Goal: Information Seeking & Learning: Learn about a topic

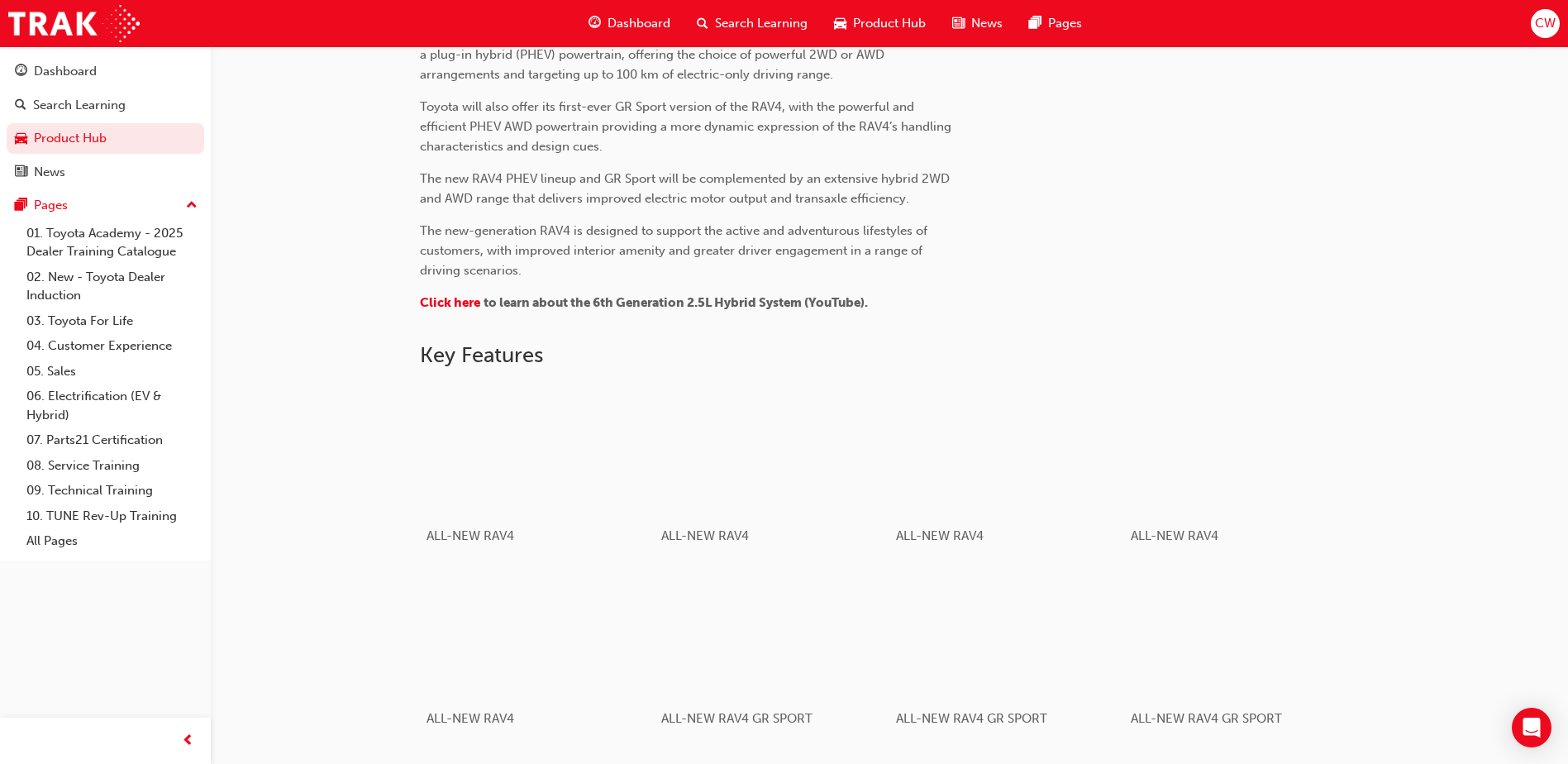
scroll to position [745, 0]
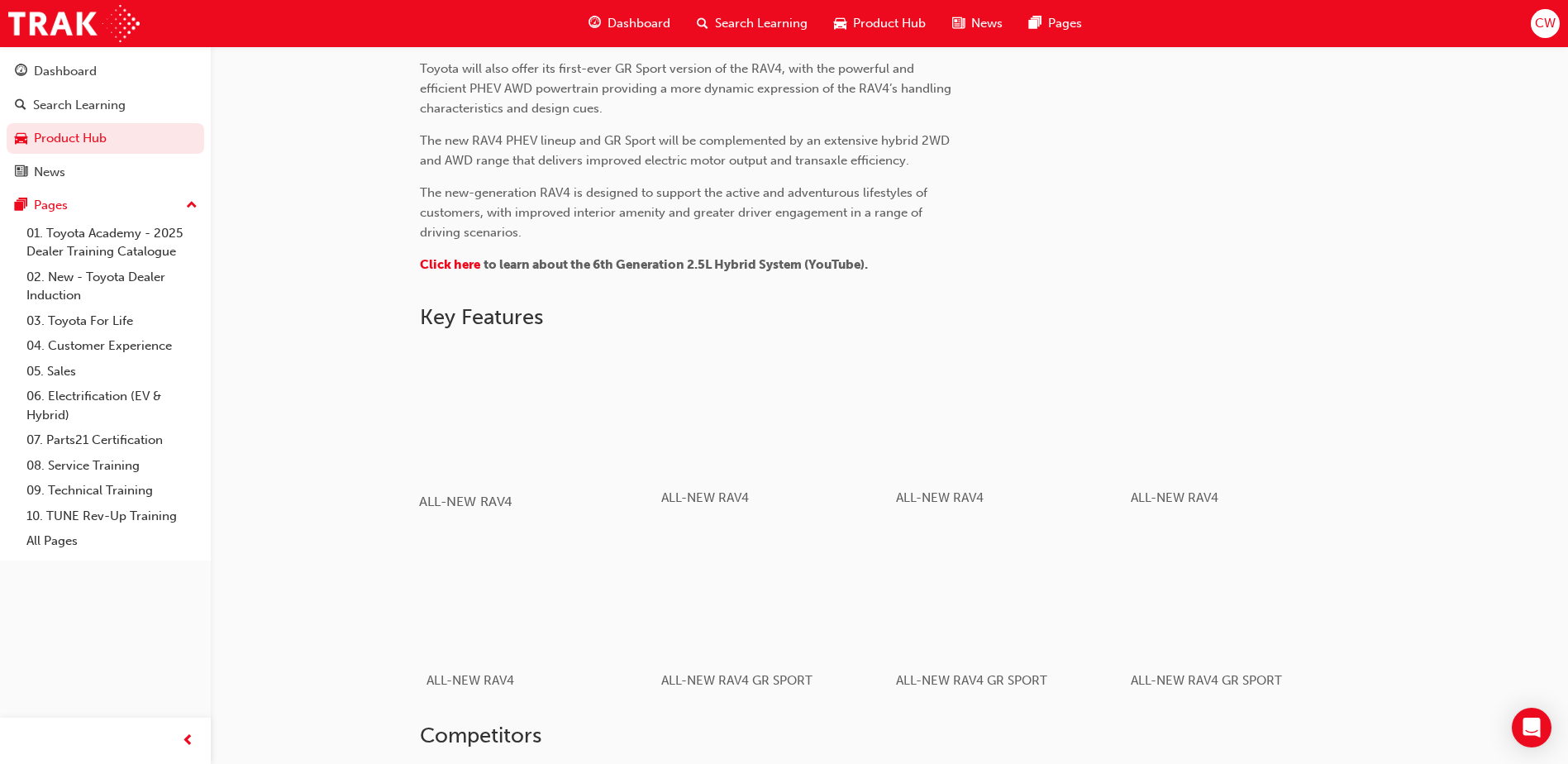
click at [529, 404] on div "button" at bounding box center [537, 411] width 236 height 132
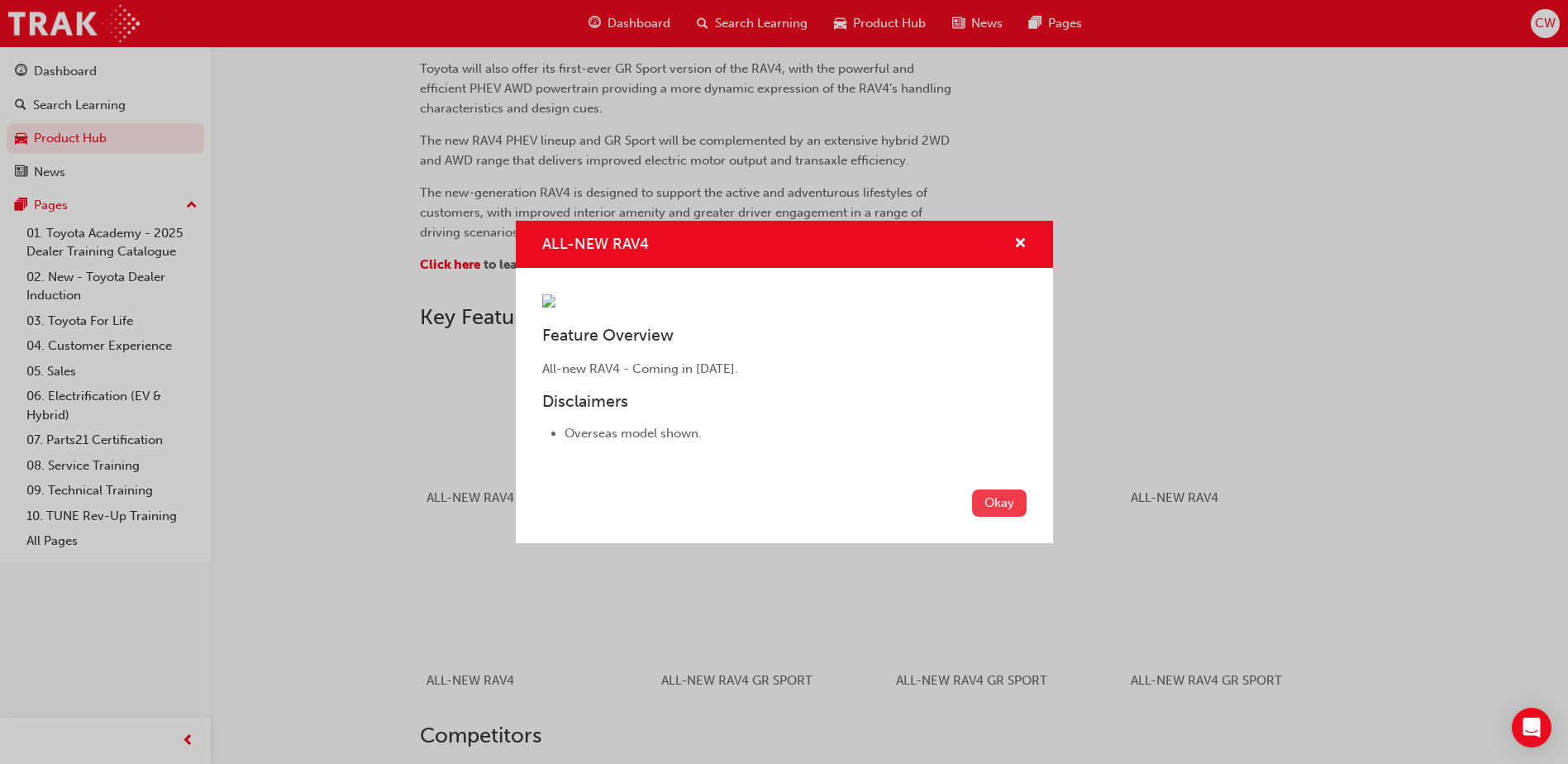
click at [1000, 516] on button "Okay" at bounding box center [999, 503] width 54 height 27
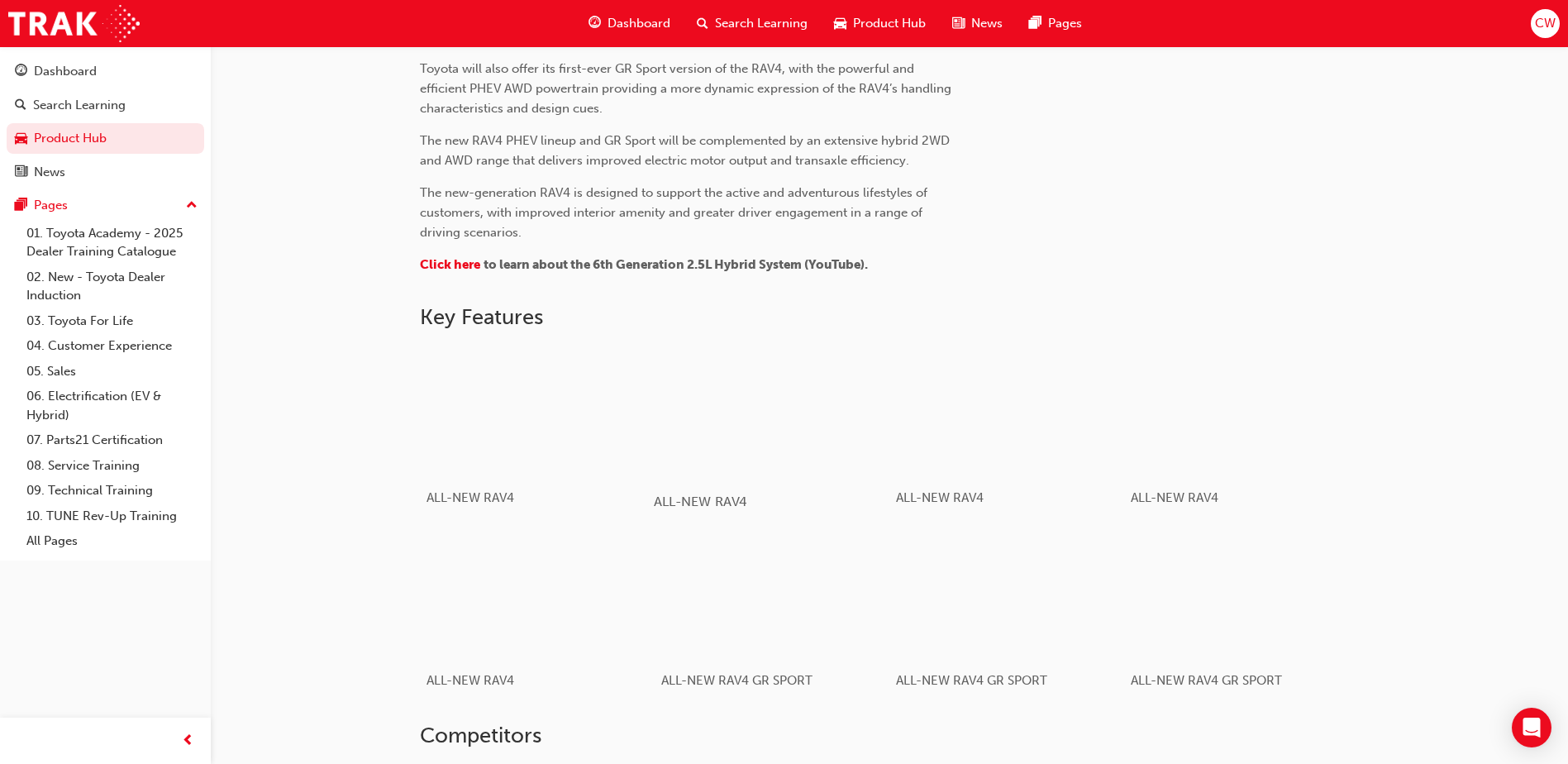
click at [752, 451] on div "button" at bounding box center [771, 411] width 236 height 132
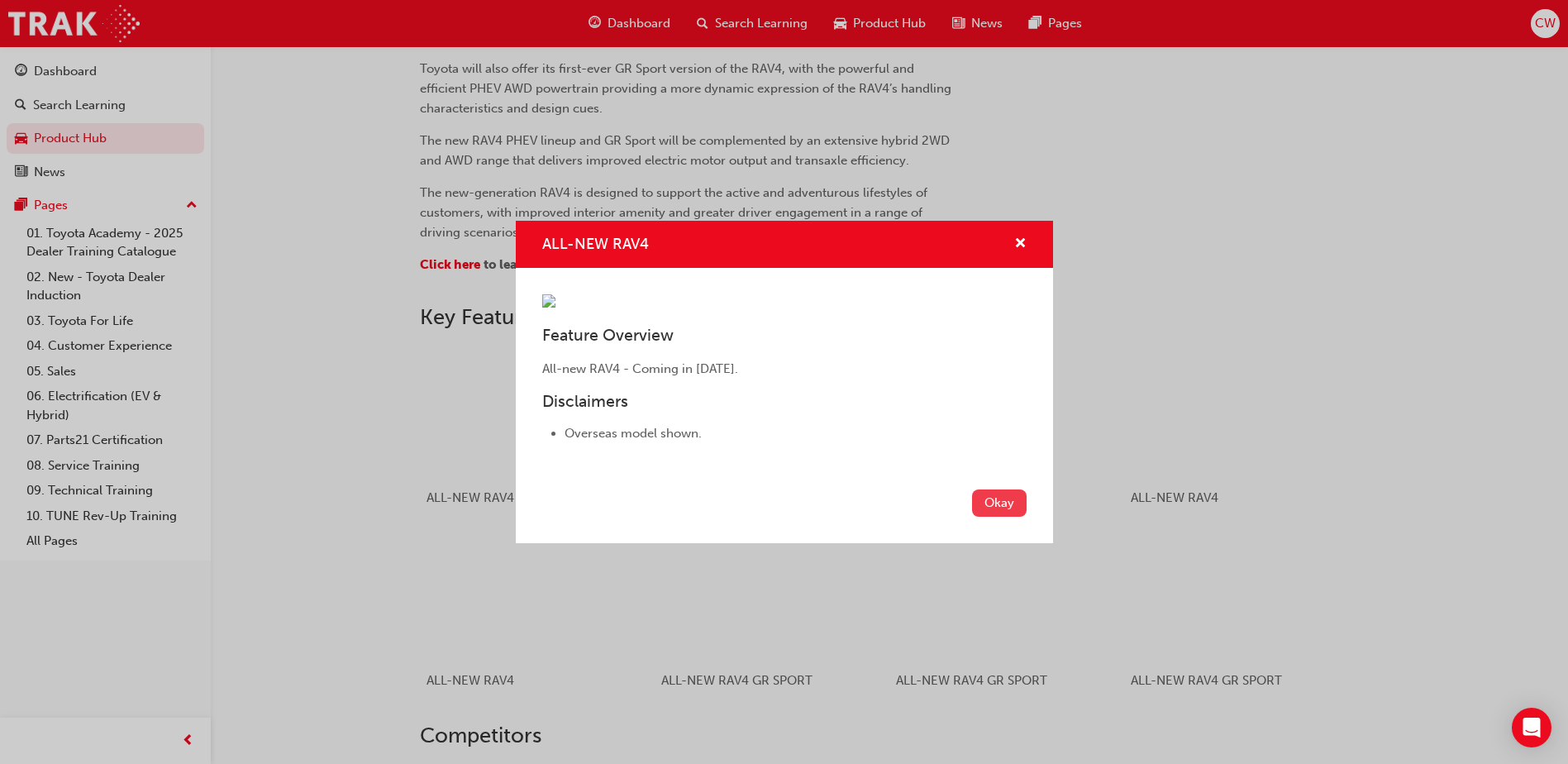
click at [996, 516] on button "Okay" at bounding box center [999, 503] width 54 height 27
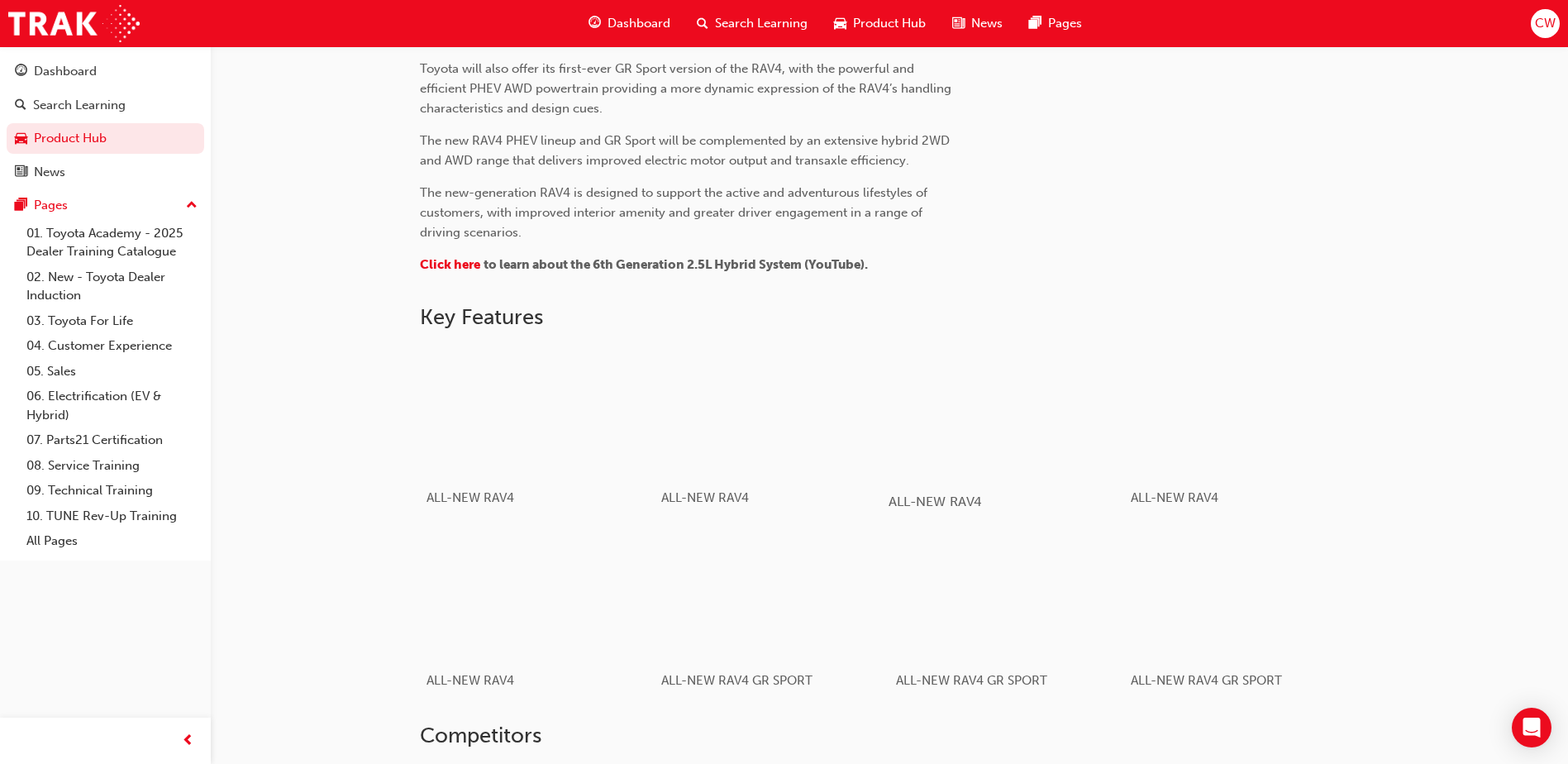
click at [1001, 430] on div "button" at bounding box center [1006, 411] width 236 height 132
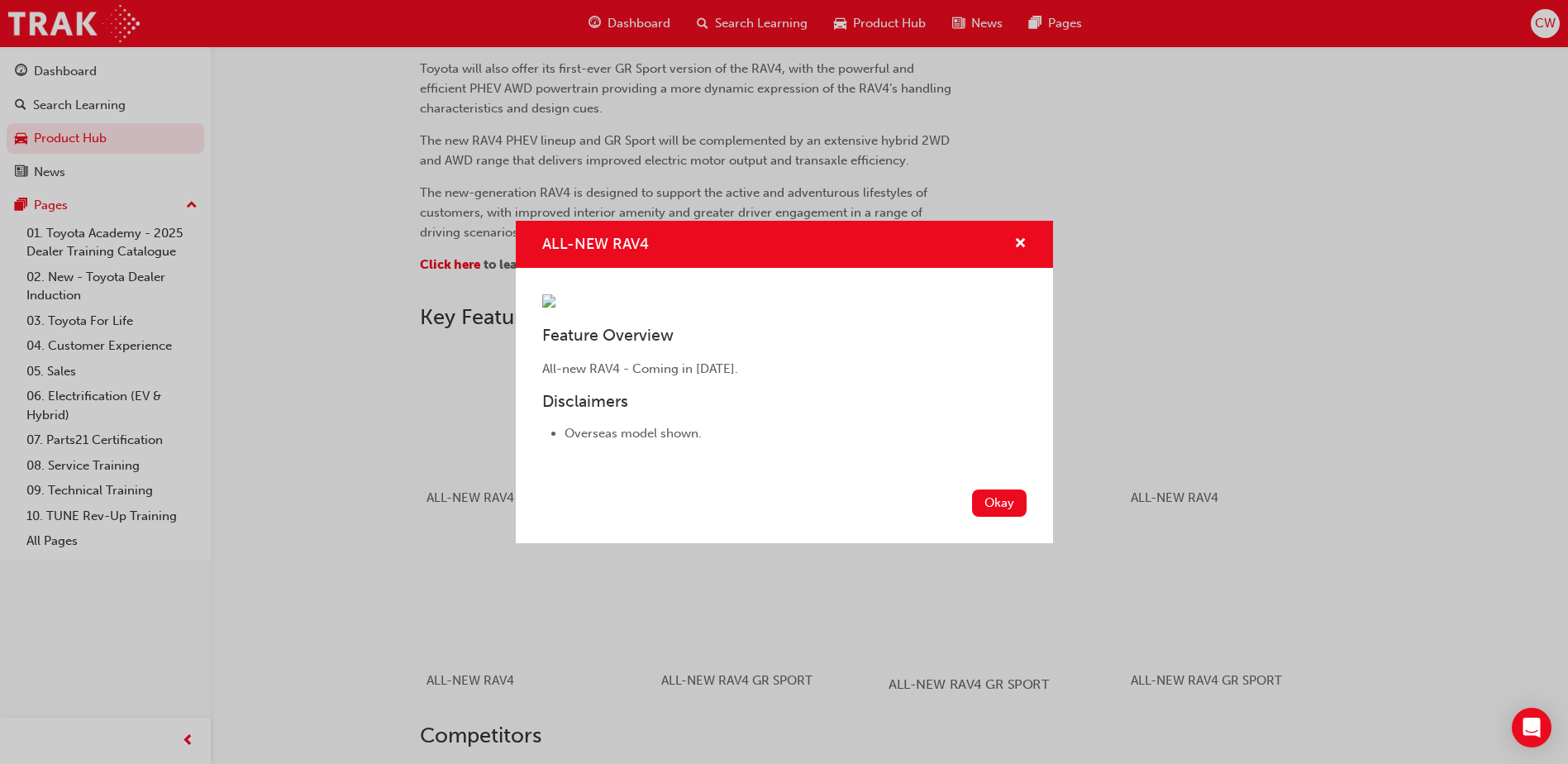
drag, startPoint x: 1006, startPoint y: 635, endPoint x: 1102, endPoint y: 552, distance: 126.9
click at [1007, 516] on button "Okay" at bounding box center [999, 503] width 54 height 27
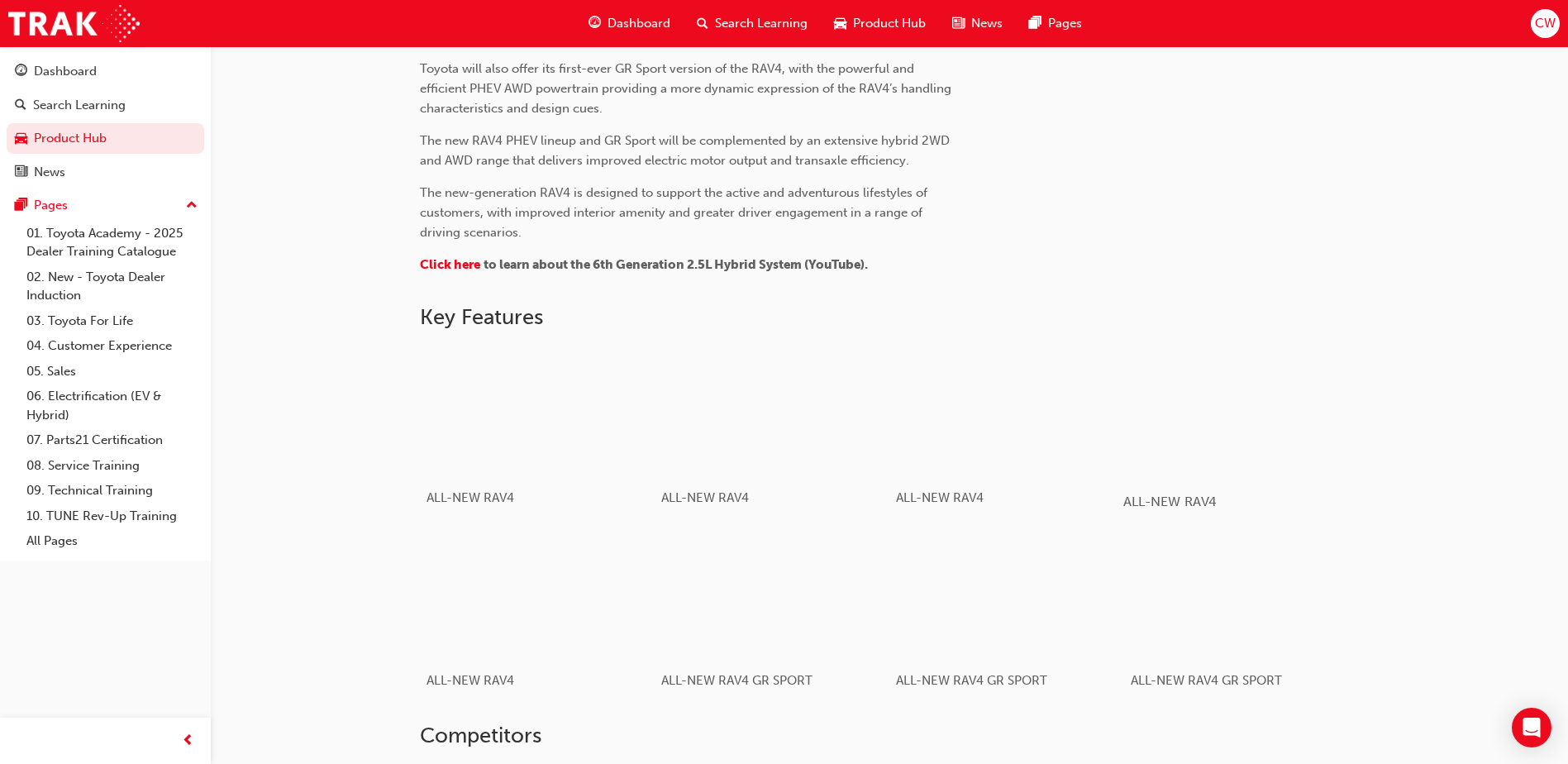
click at [1241, 414] on div "button" at bounding box center [1240, 411] width 236 height 132
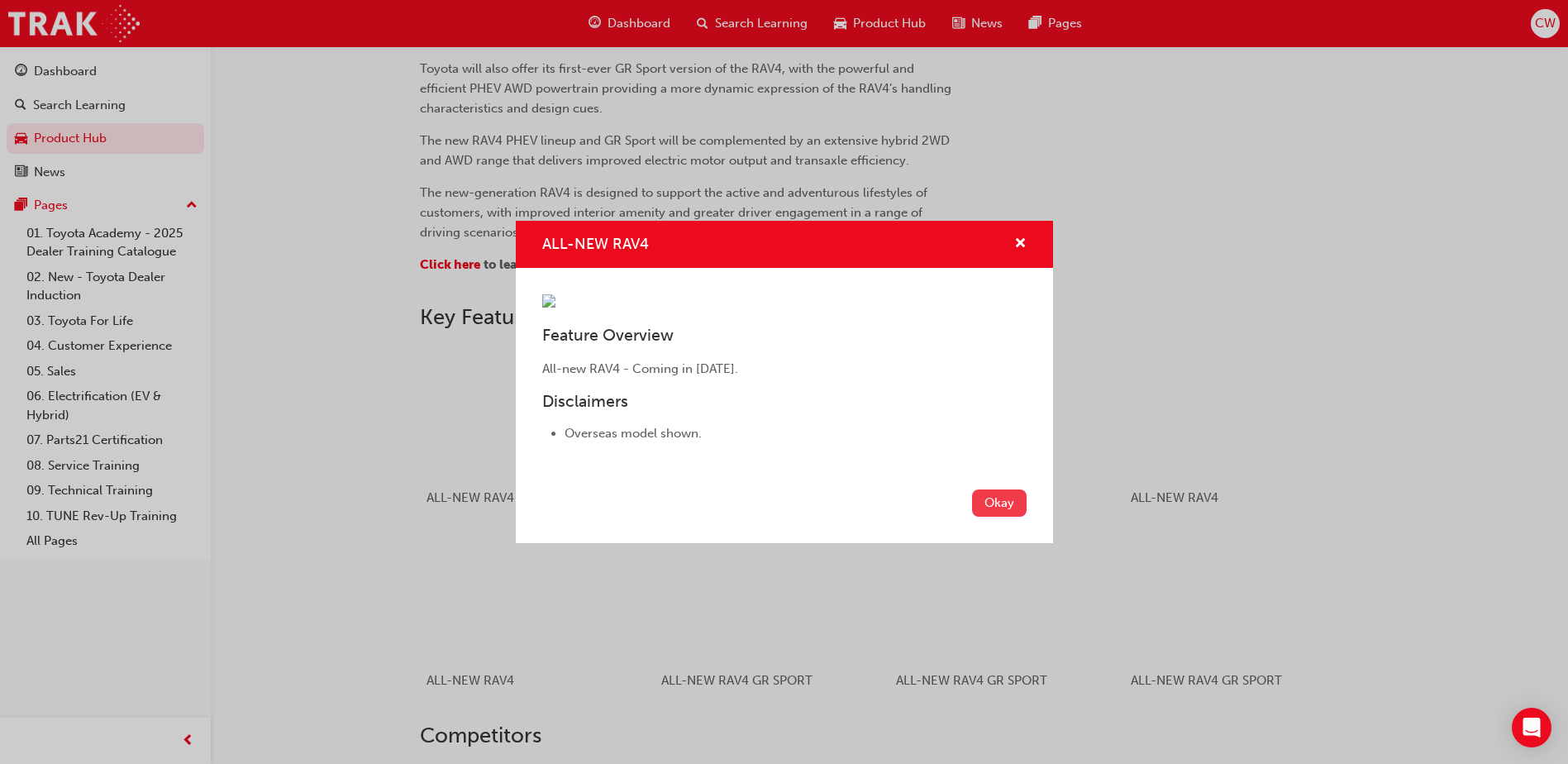
click at [1003, 516] on button "Okay" at bounding box center [999, 503] width 54 height 27
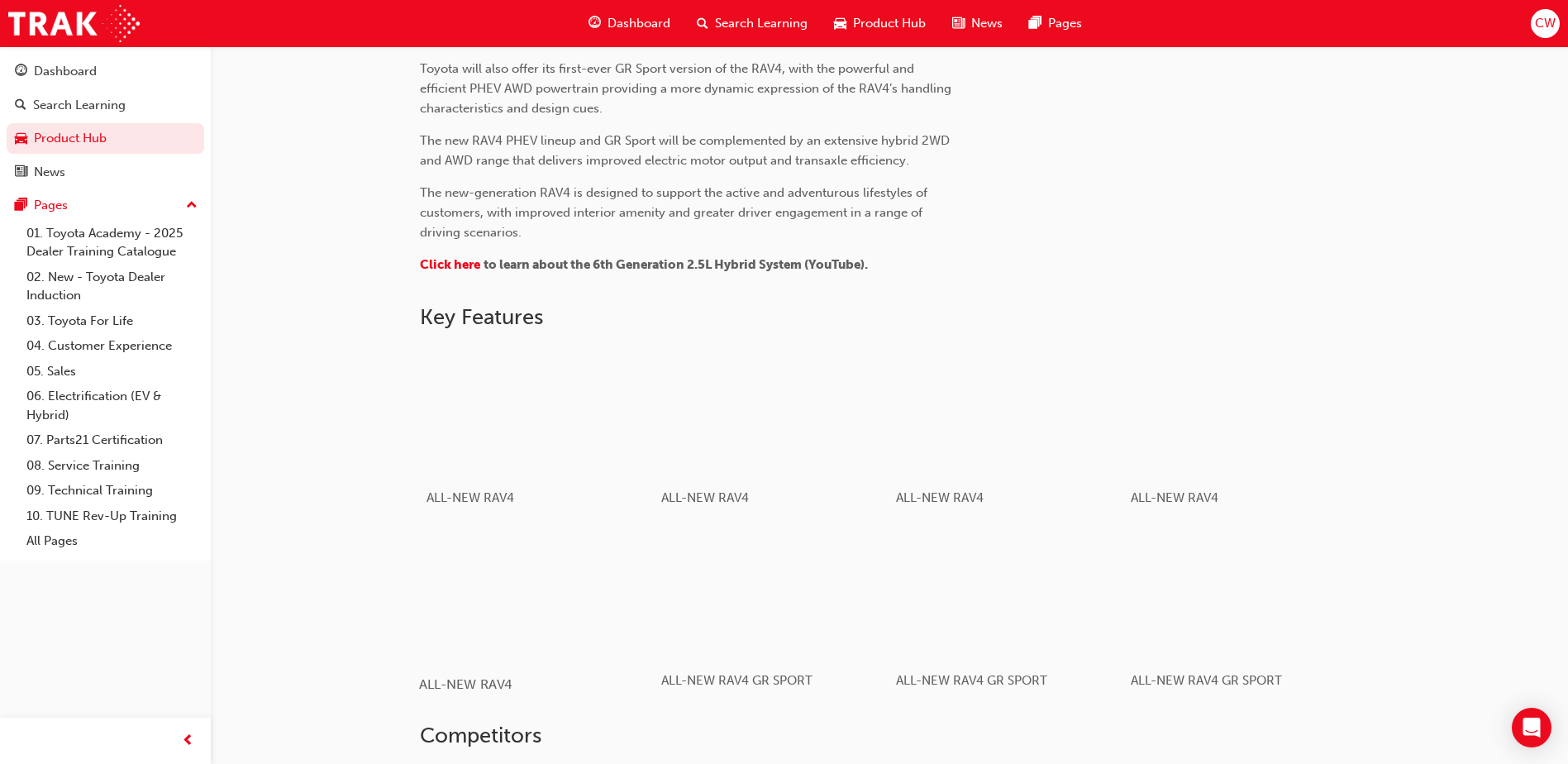
click at [548, 619] on div "button" at bounding box center [537, 593] width 236 height 132
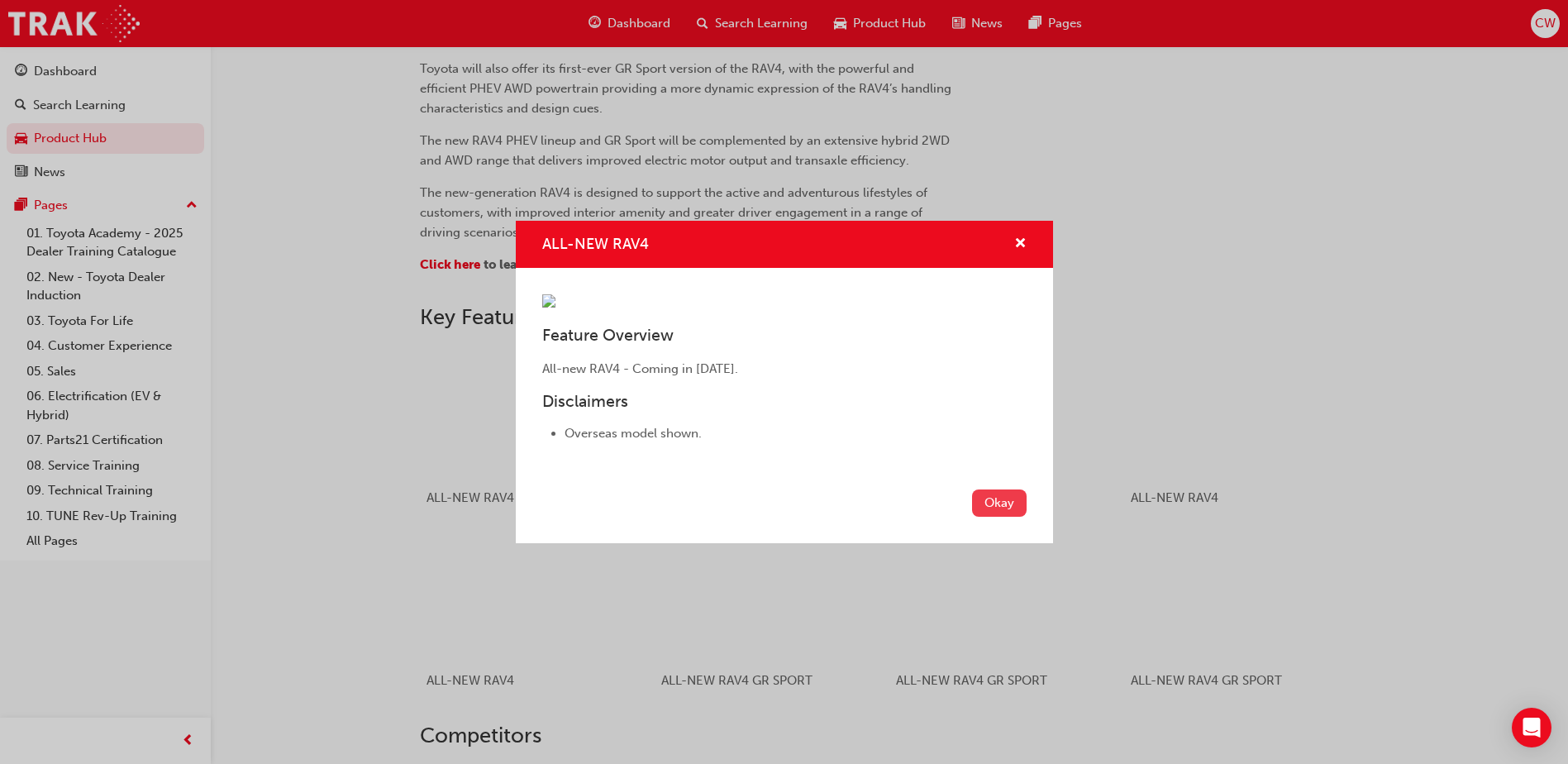
click at [1002, 516] on button "Okay" at bounding box center [999, 503] width 54 height 27
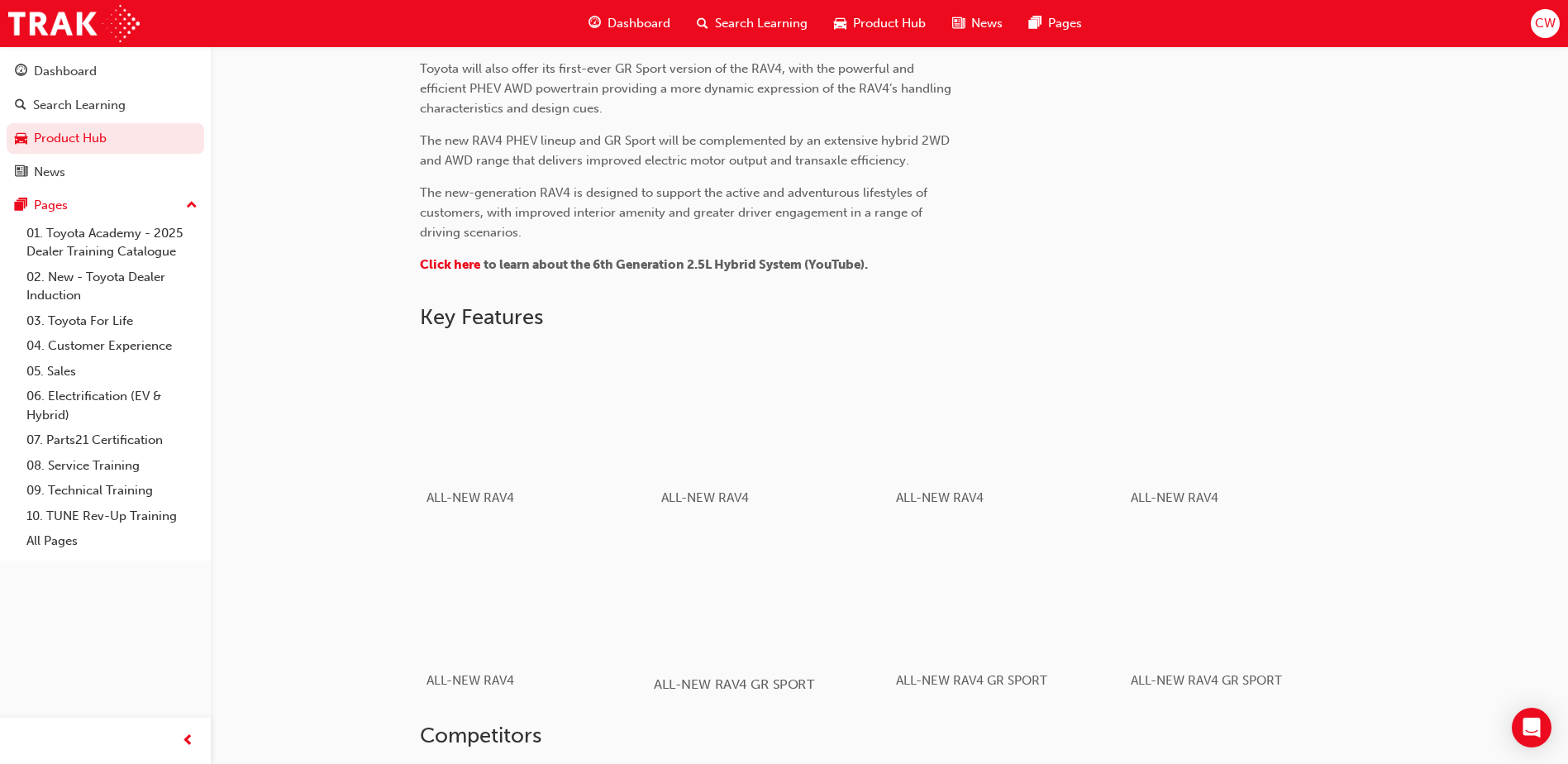
click at [805, 606] on div "button" at bounding box center [771, 593] width 236 height 132
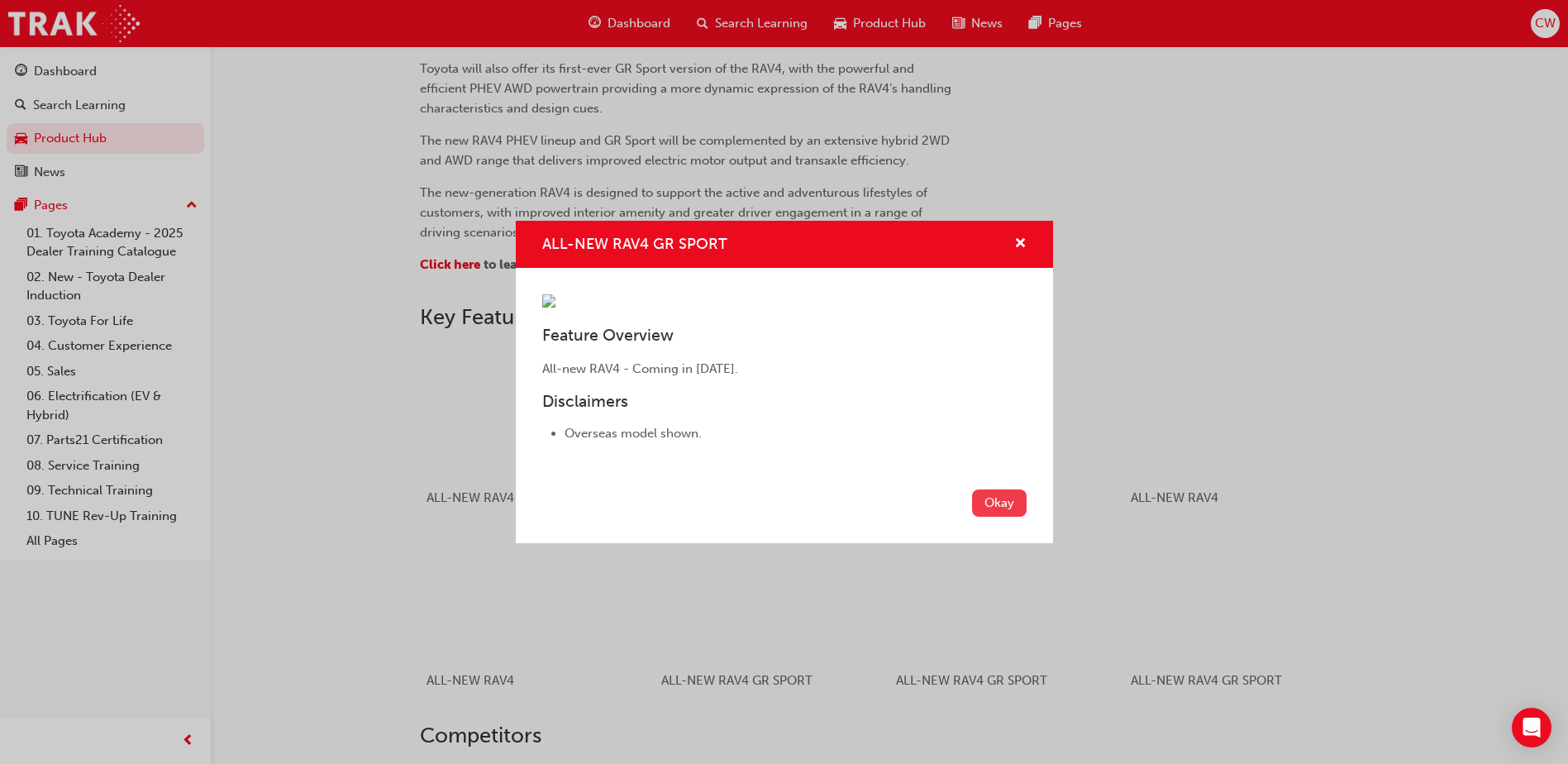
click at [1002, 516] on button "Okay" at bounding box center [999, 503] width 54 height 27
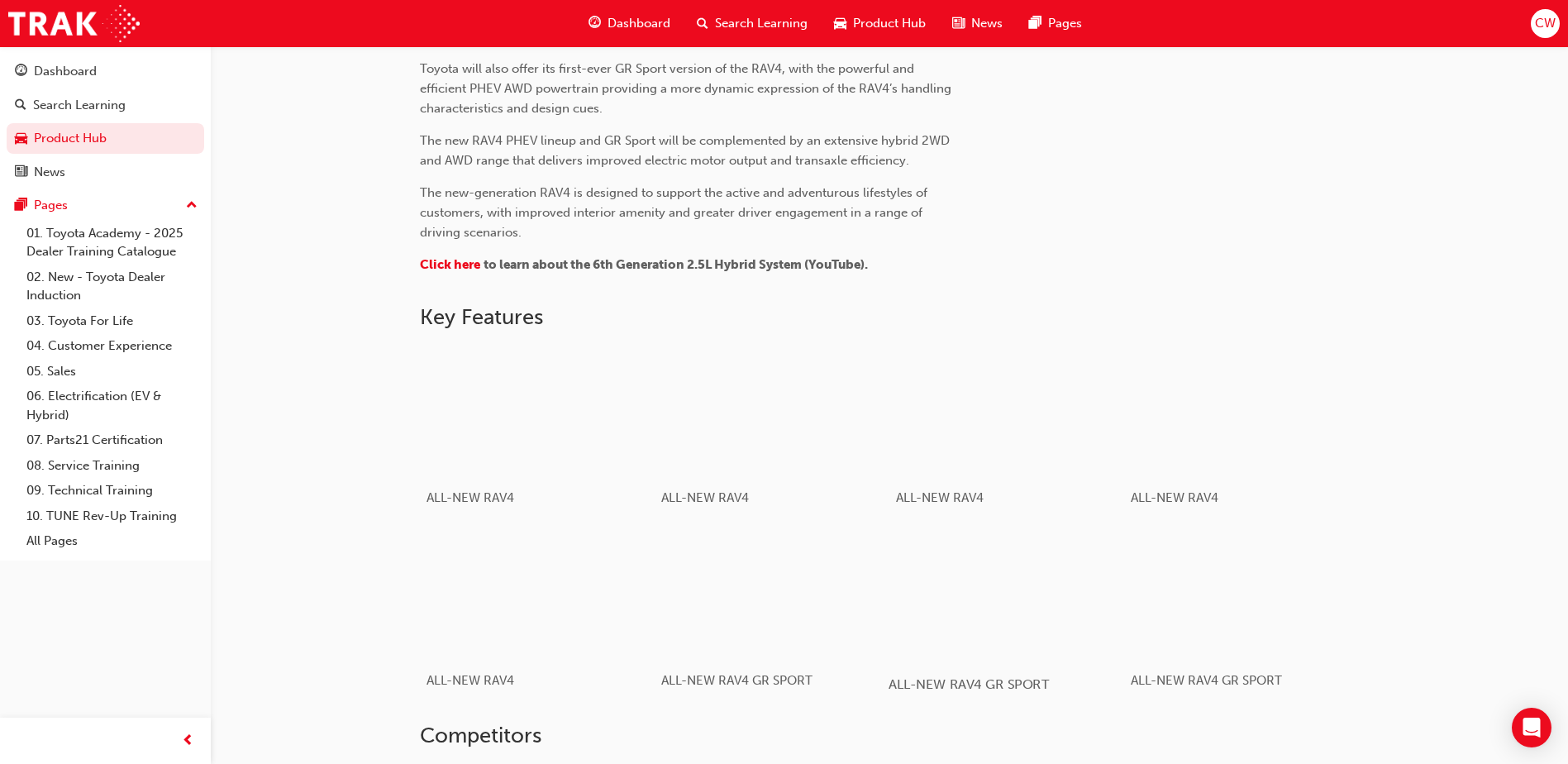
click at [1052, 594] on div "button" at bounding box center [1006, 593] width 236 height 132
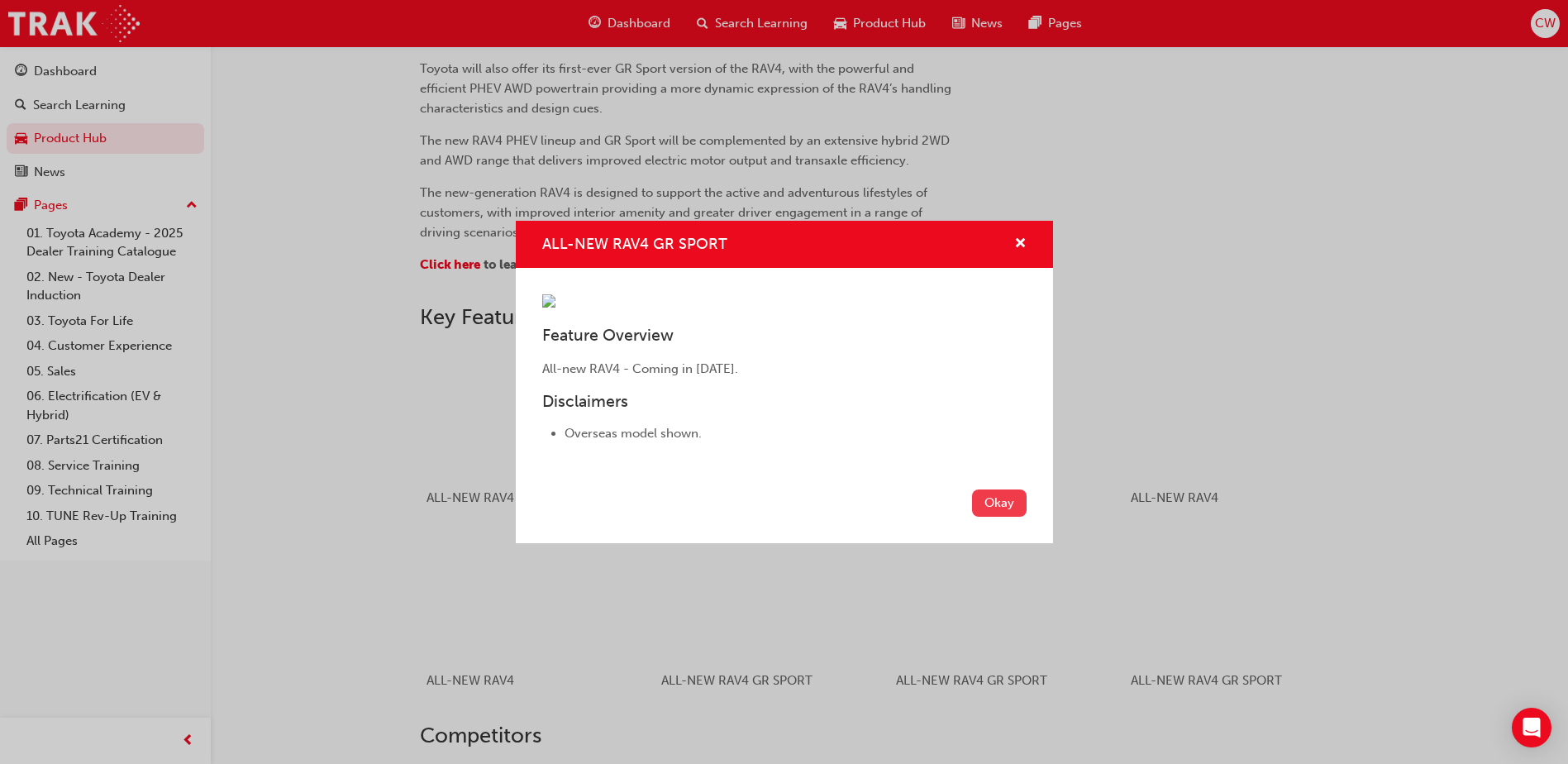
click at [1001, 516] on button "Okay" at bounding box center [999, 503] width 54 height 27
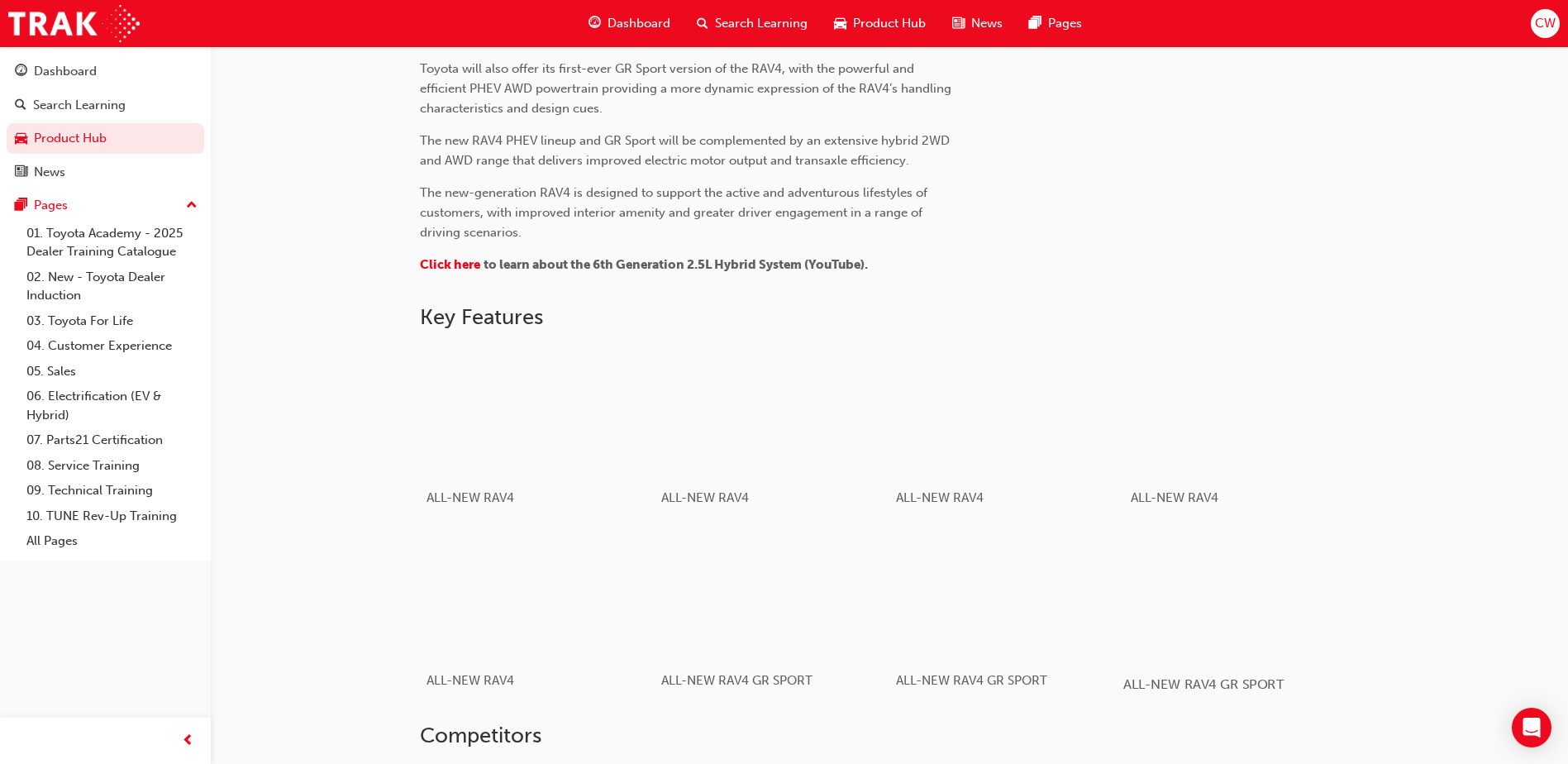
click at [1179, 619] on div "button" at bounding box center [1240, 593] width 236 height 132
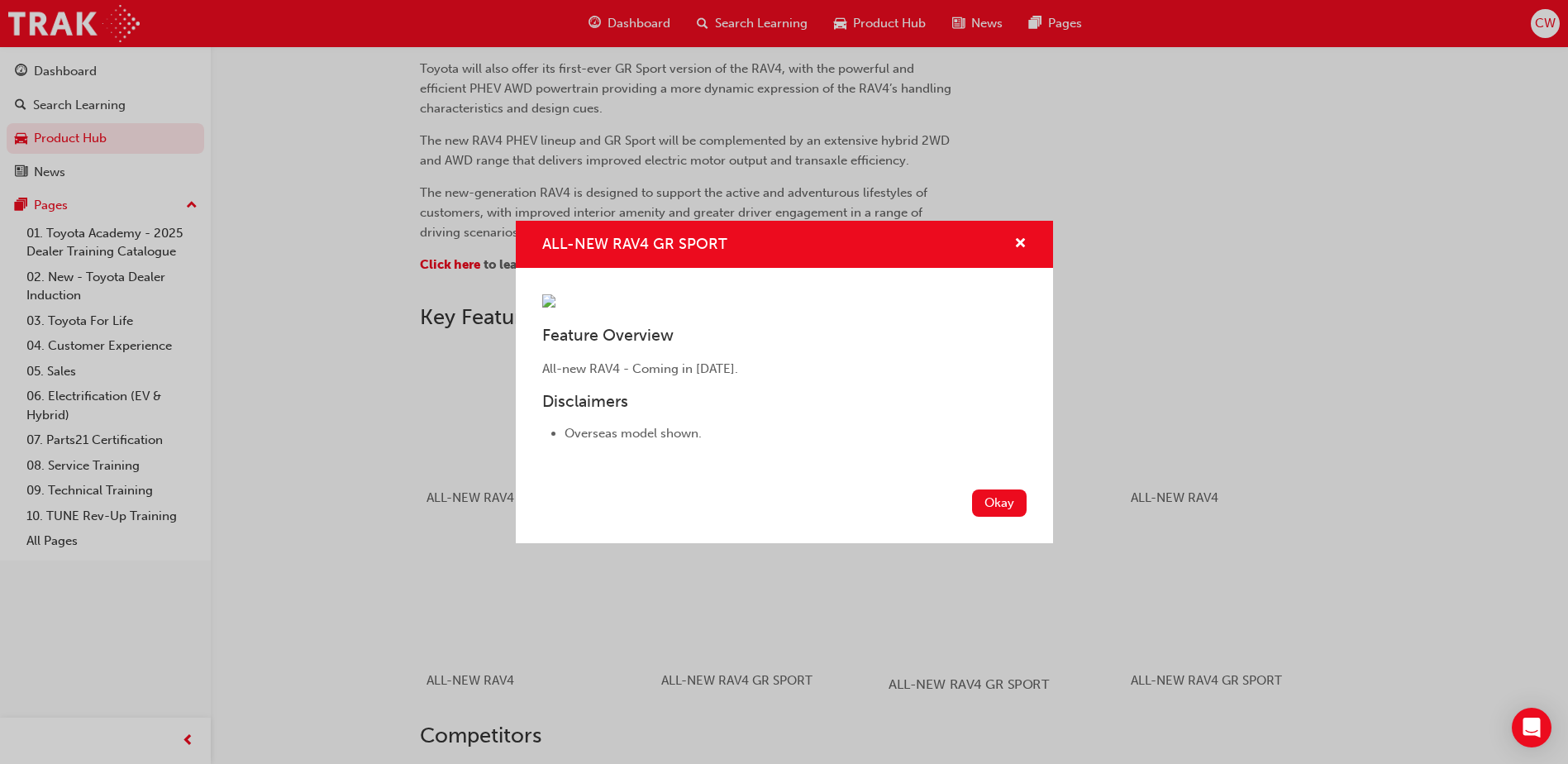
click at [1011, 516] on button "Okay" at bounding box center [999, 503] width 54 height 27
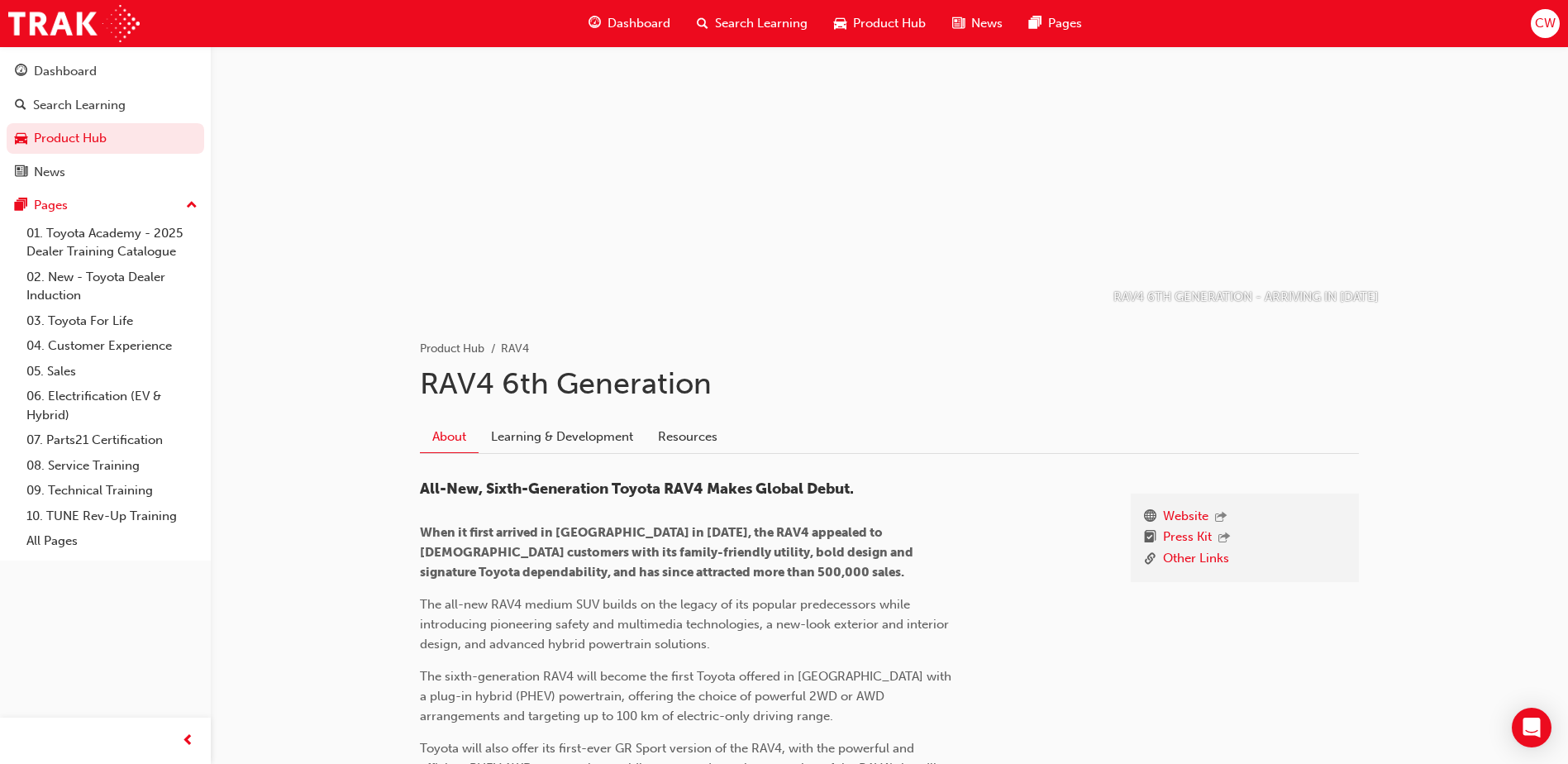
scroll to position [0, 0]
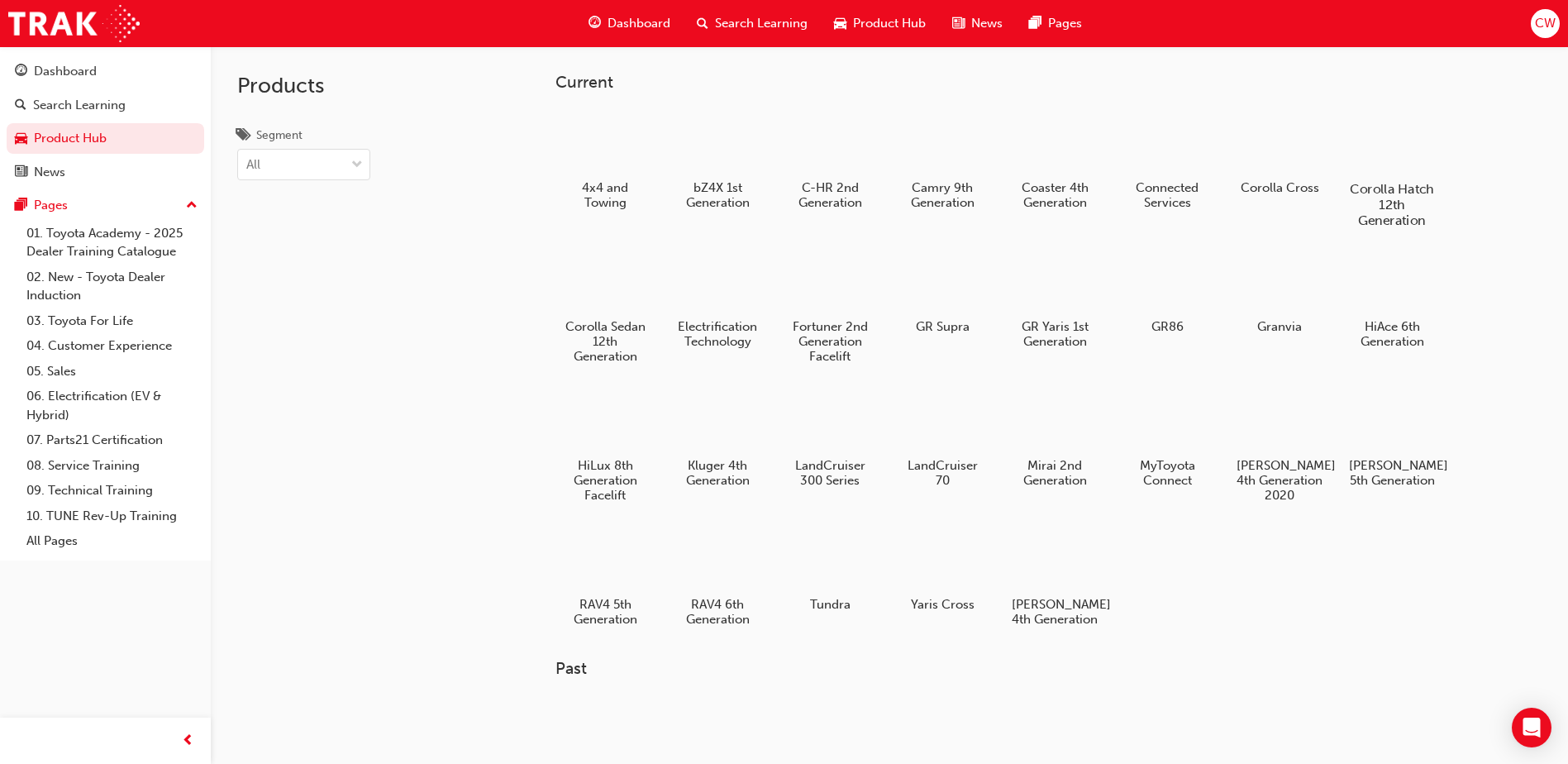
click at [1401, 164] on div at bounding box center [1391, 142] width 92 height 66
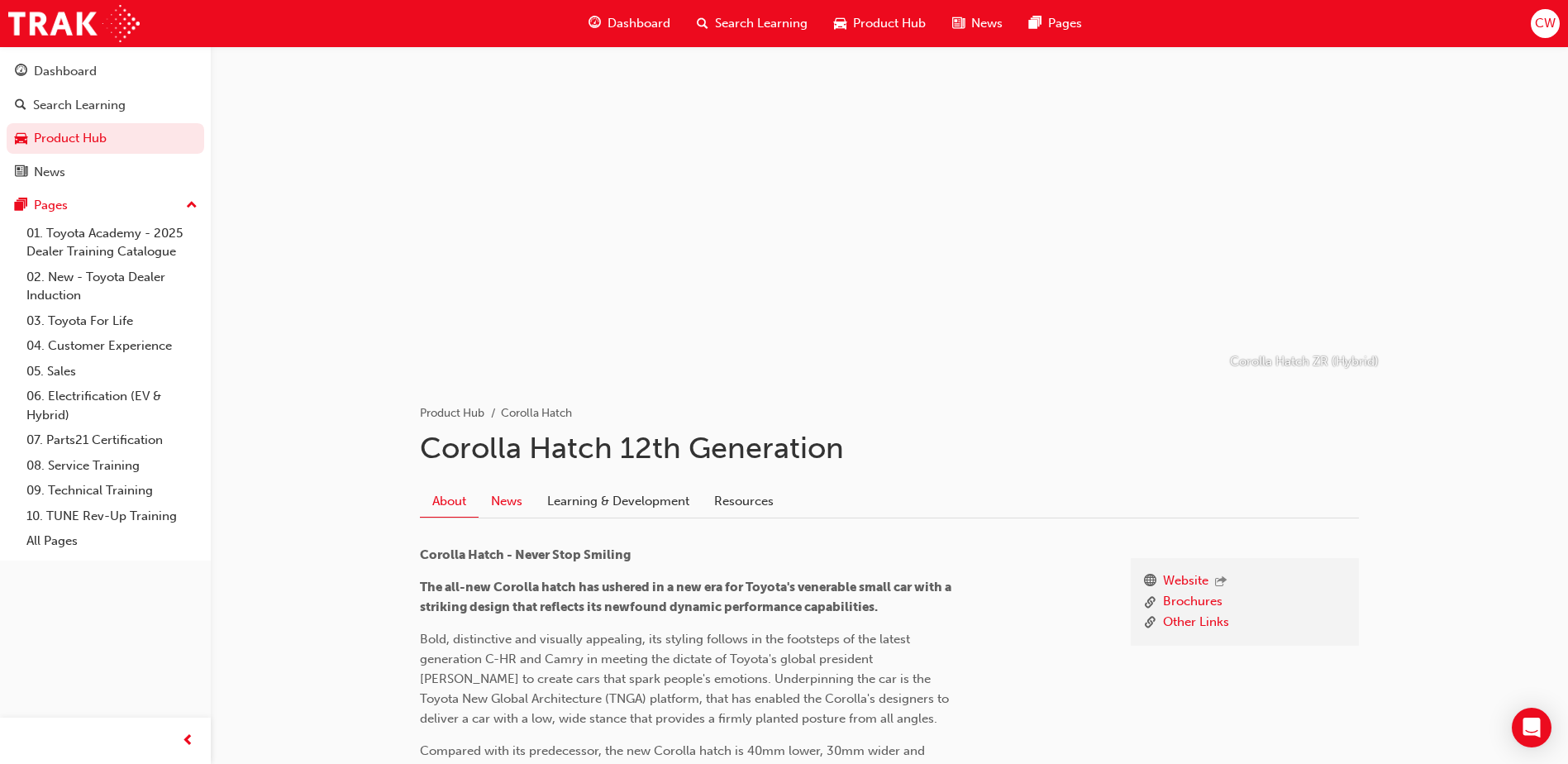
click at [509, 500] on link "News" at bounding box center [506, 501] width 56 height 31
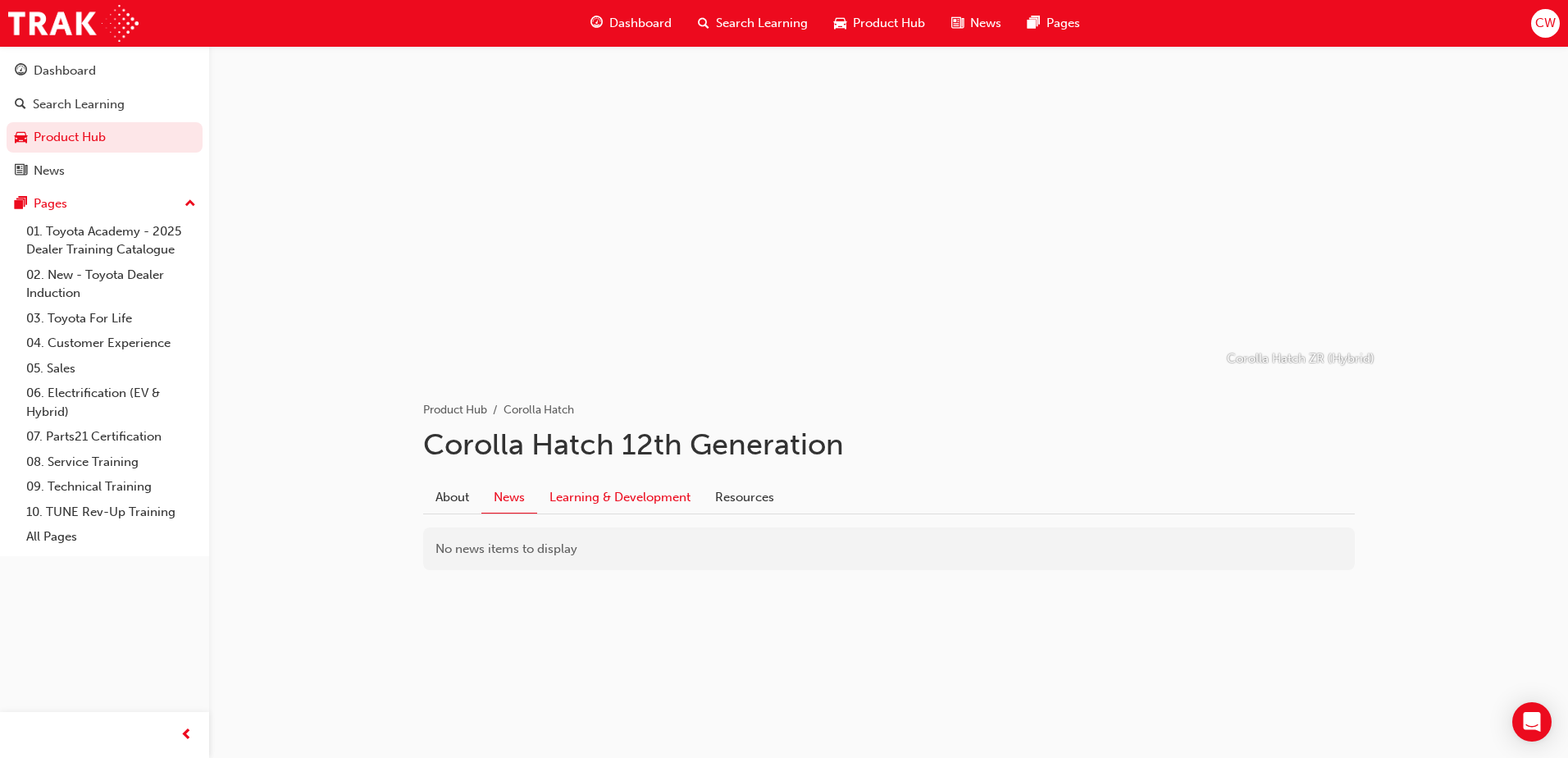
click at [594, 503] on link "Learning & Development" at bounding box center [620, 497] width 166 height 31
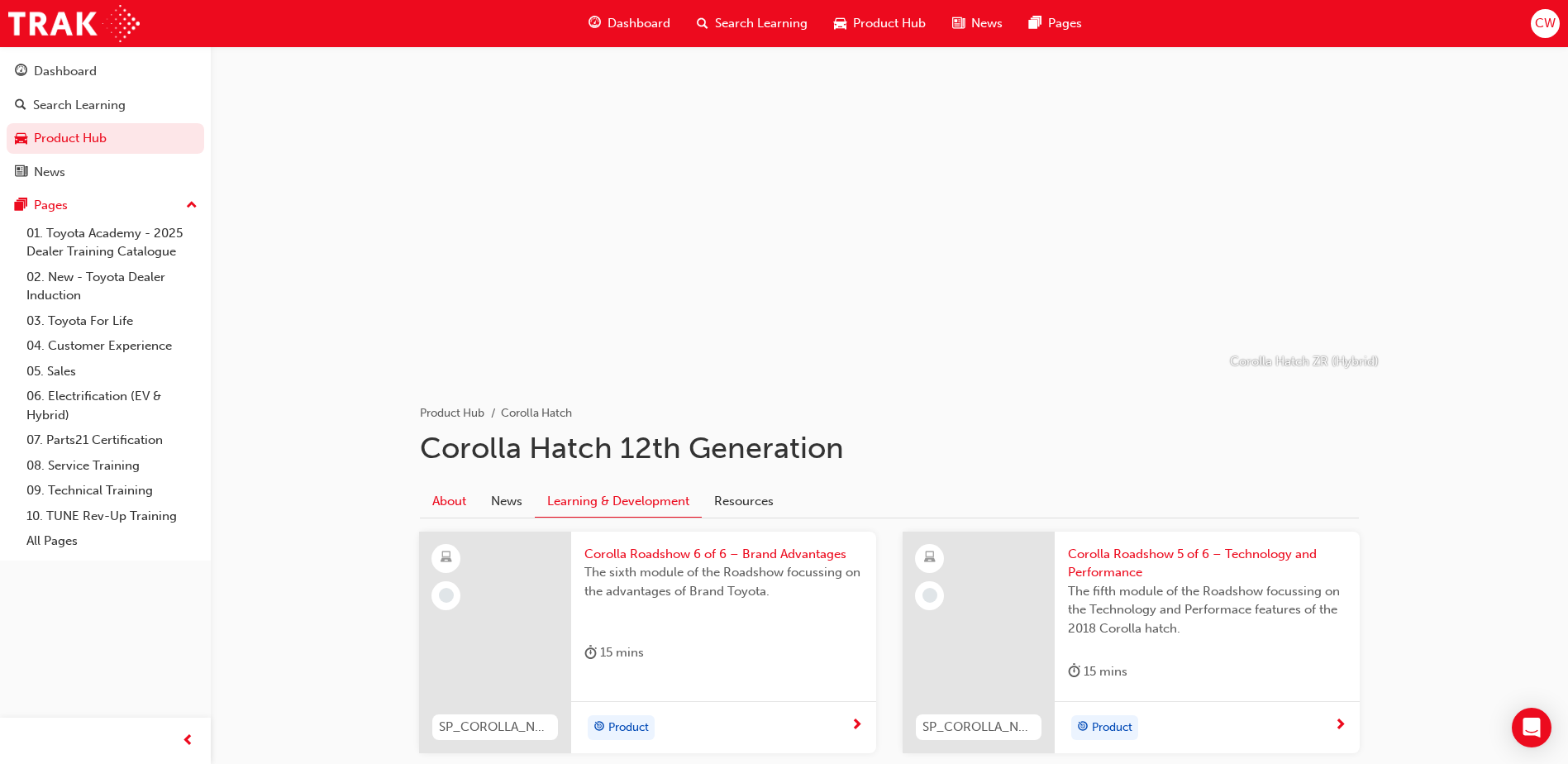
click at [443, 501] on link "About" at bounding box center [449, 501] width 58 height 31
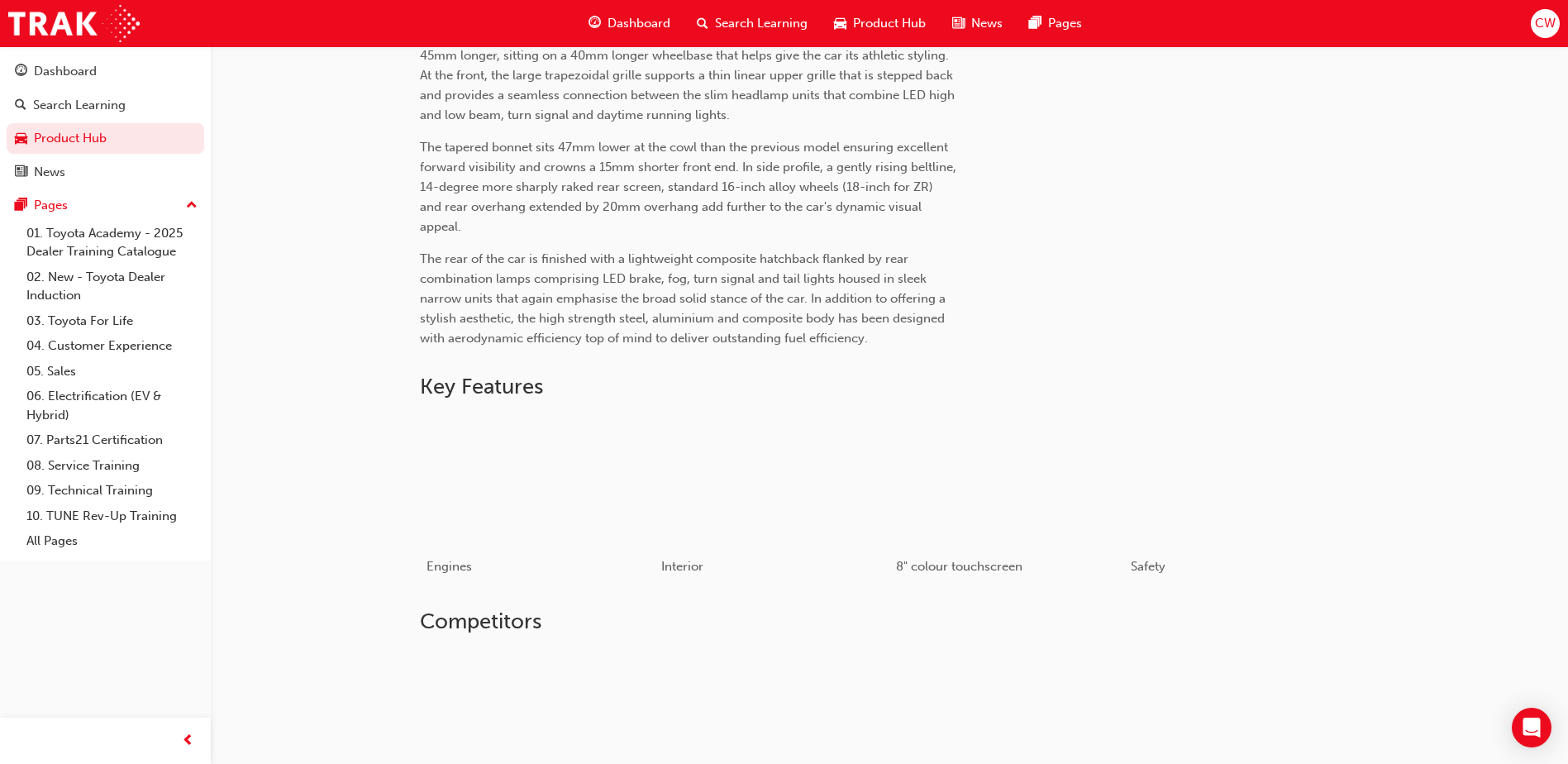
scroll to position [745, 0]
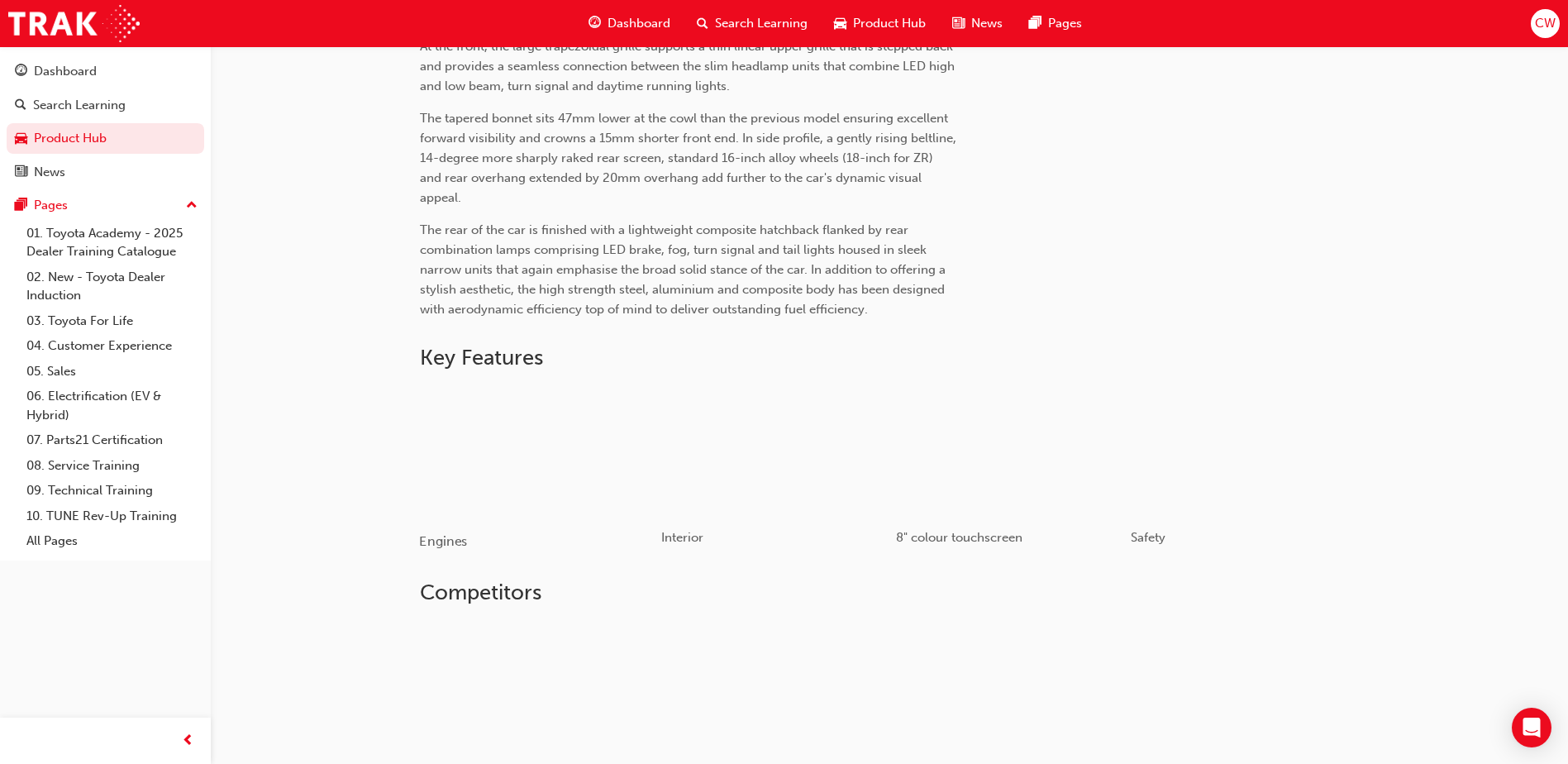
click at [514, 471] on div "button" at bounding box center [537, 451] width 236 height 132
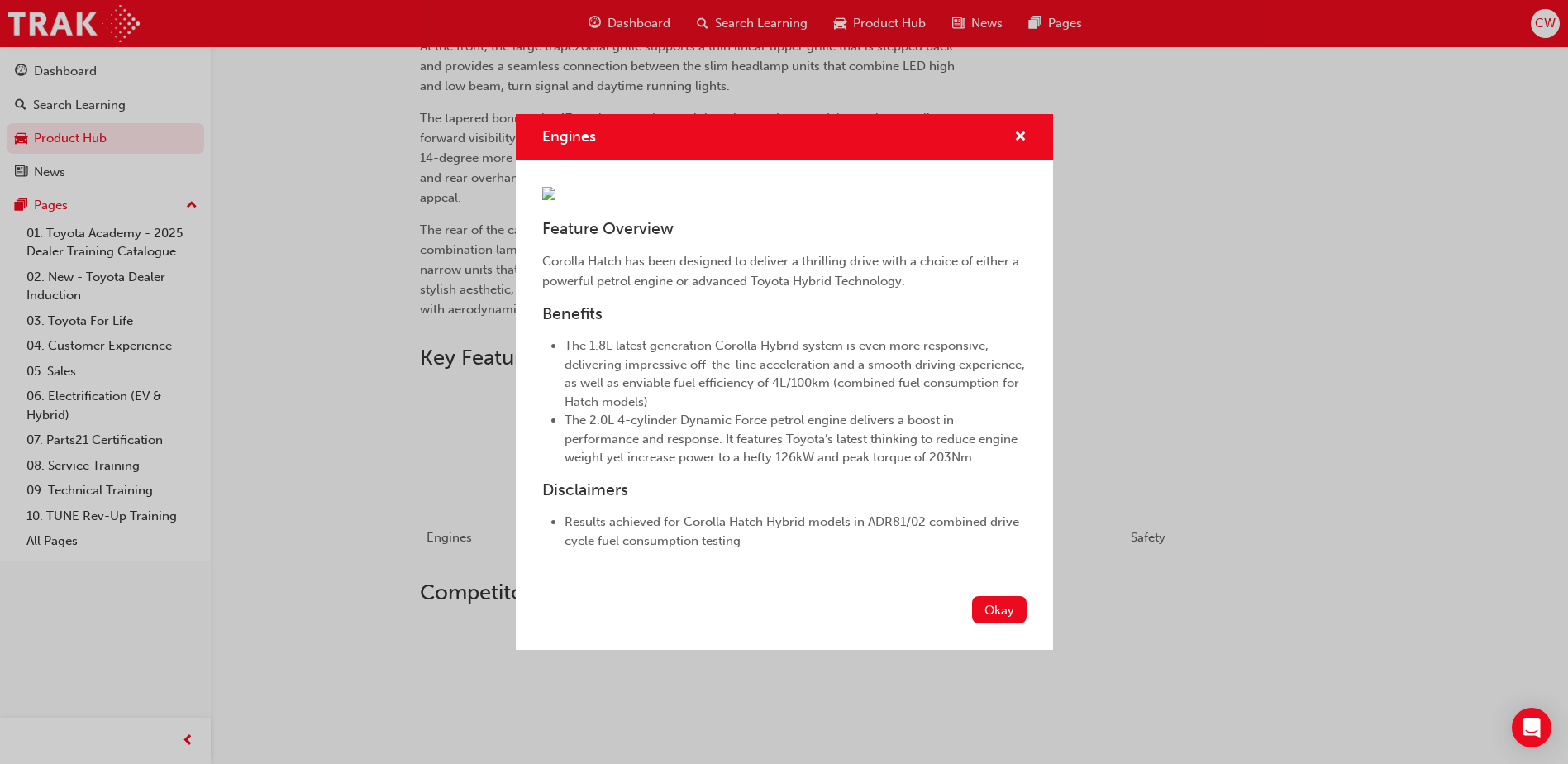
scroll to position [67, 0]
click at [981, 623] on button "Okay" at bounding box center [999, 610] width 54 height 27
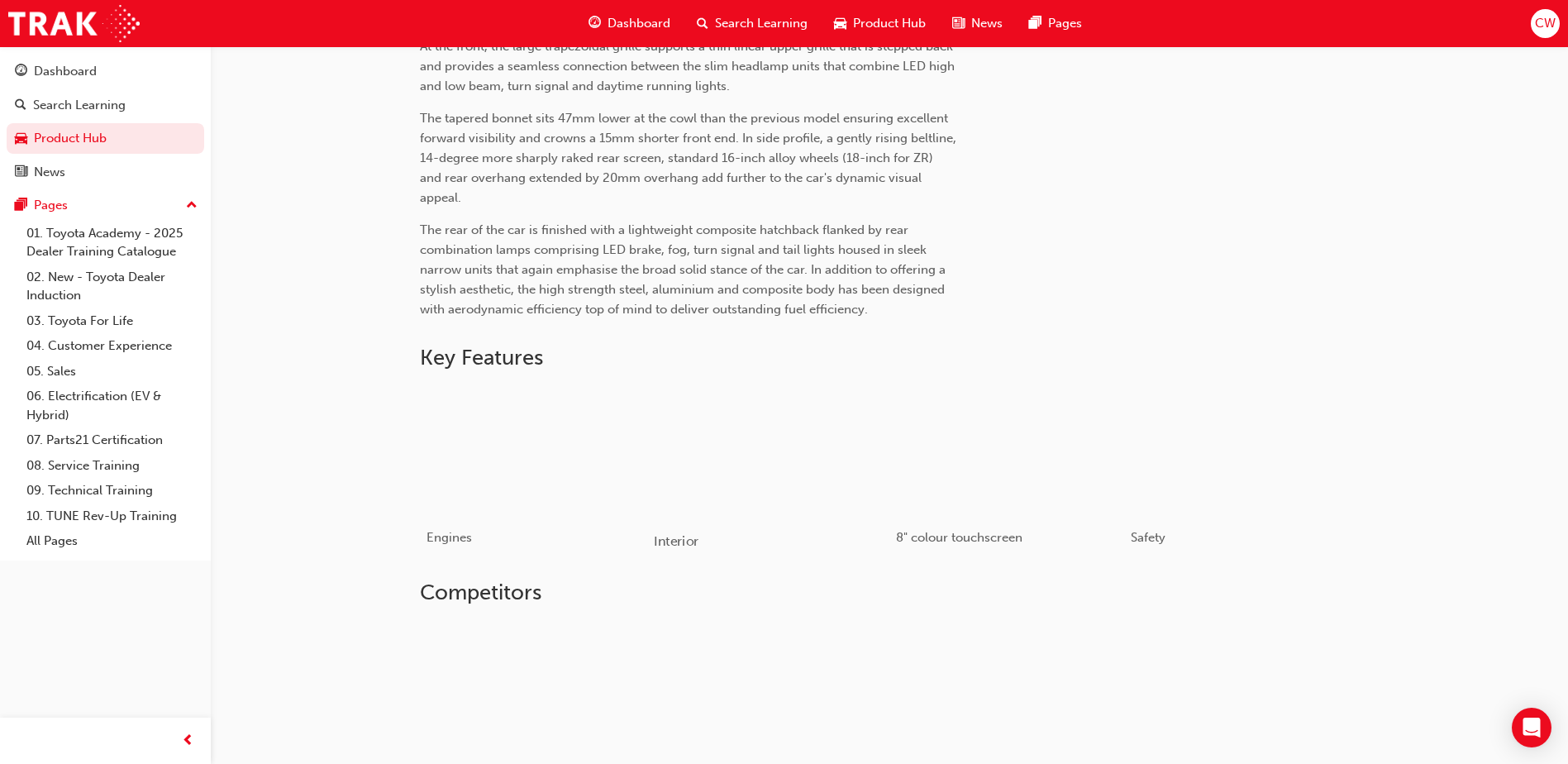
click at [799, 441] on div "button" at bounding box center [771, 451] width 236 height 132
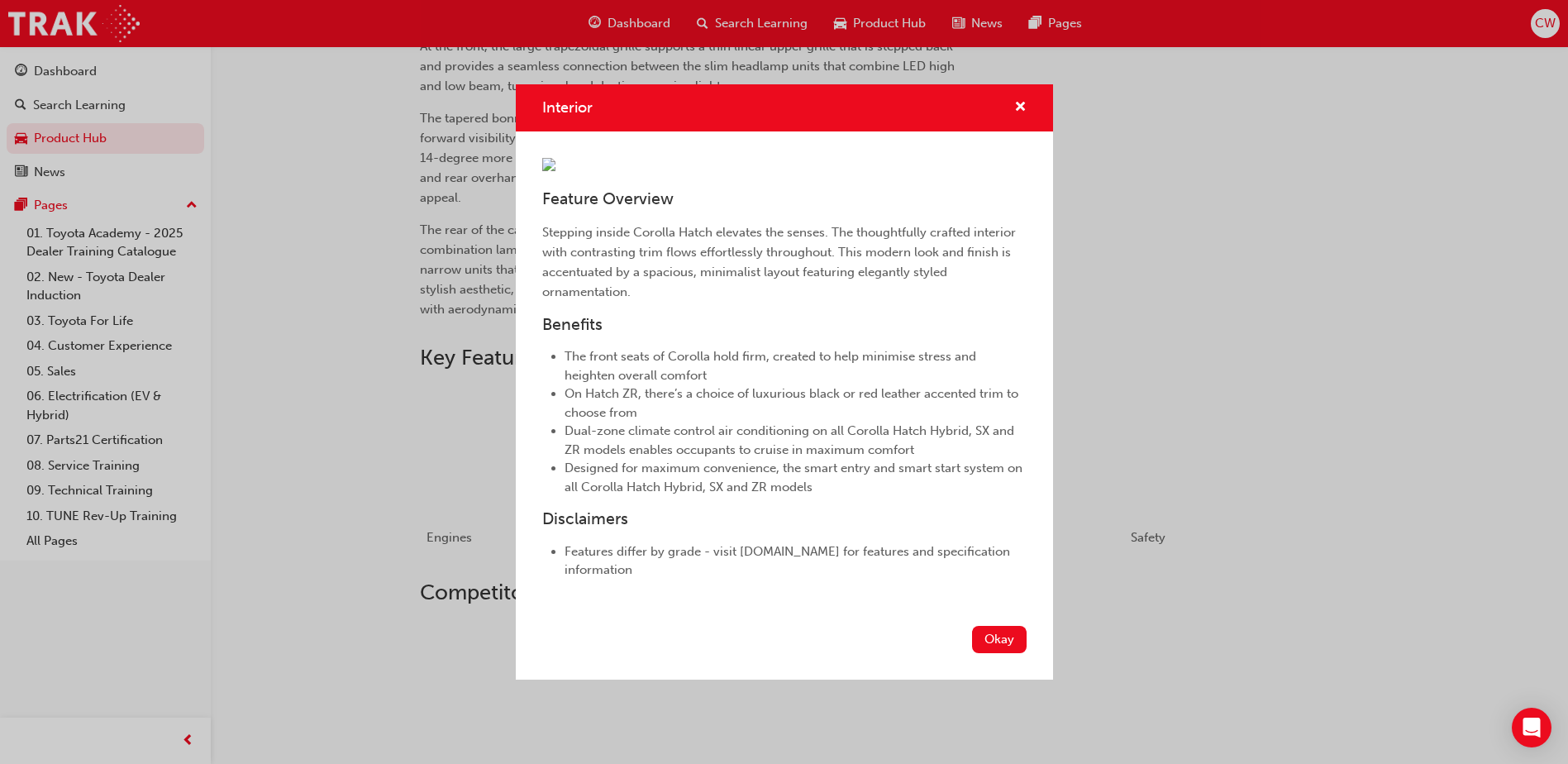
scroll to position [107, 0]
click at [981, 653] on button "Okay" at bounding box center [999, 640] width 54 height 27
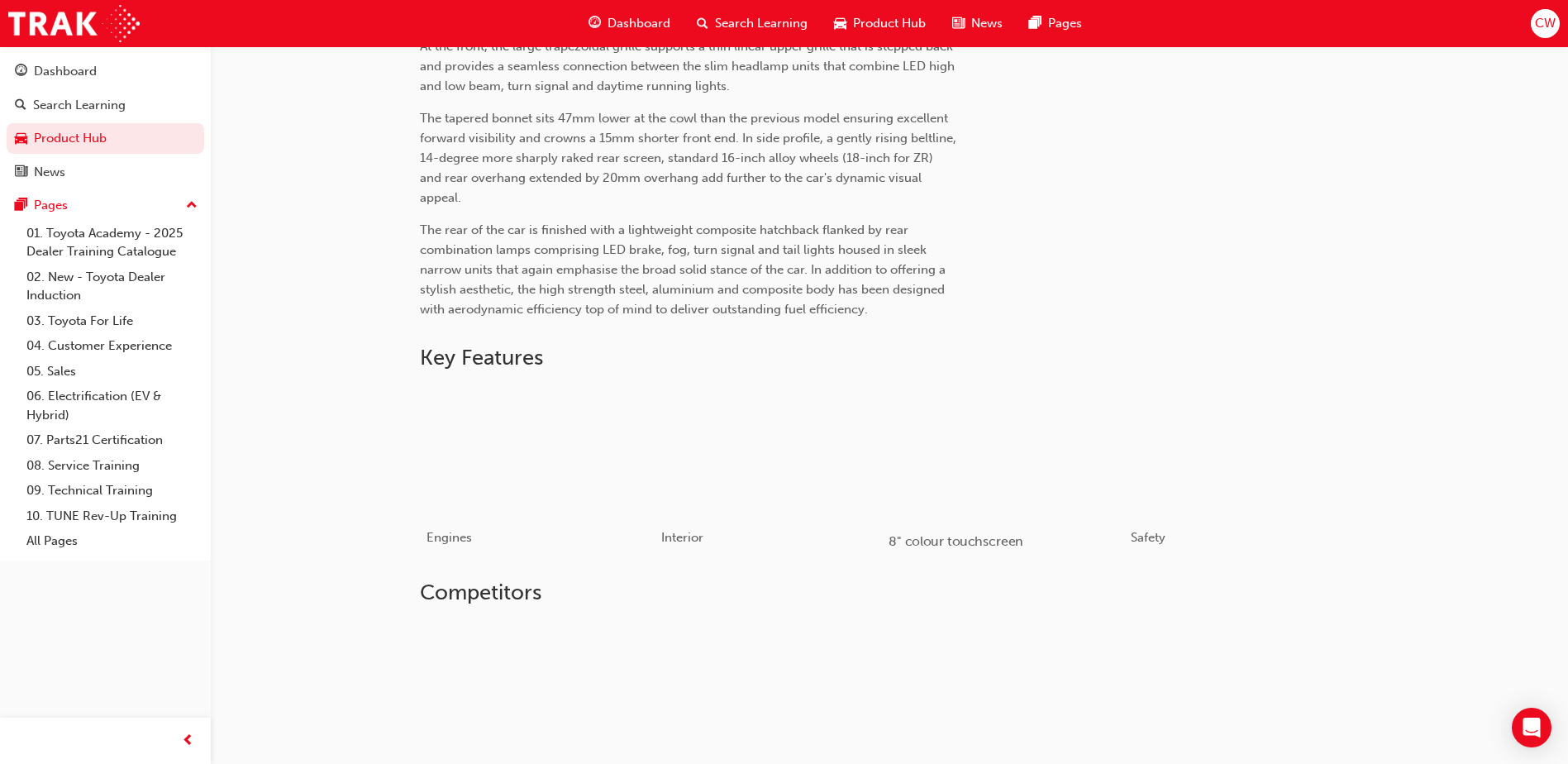
click at [954, 465] on div "button" at bounding box center [1006, 451] width 236 height 132
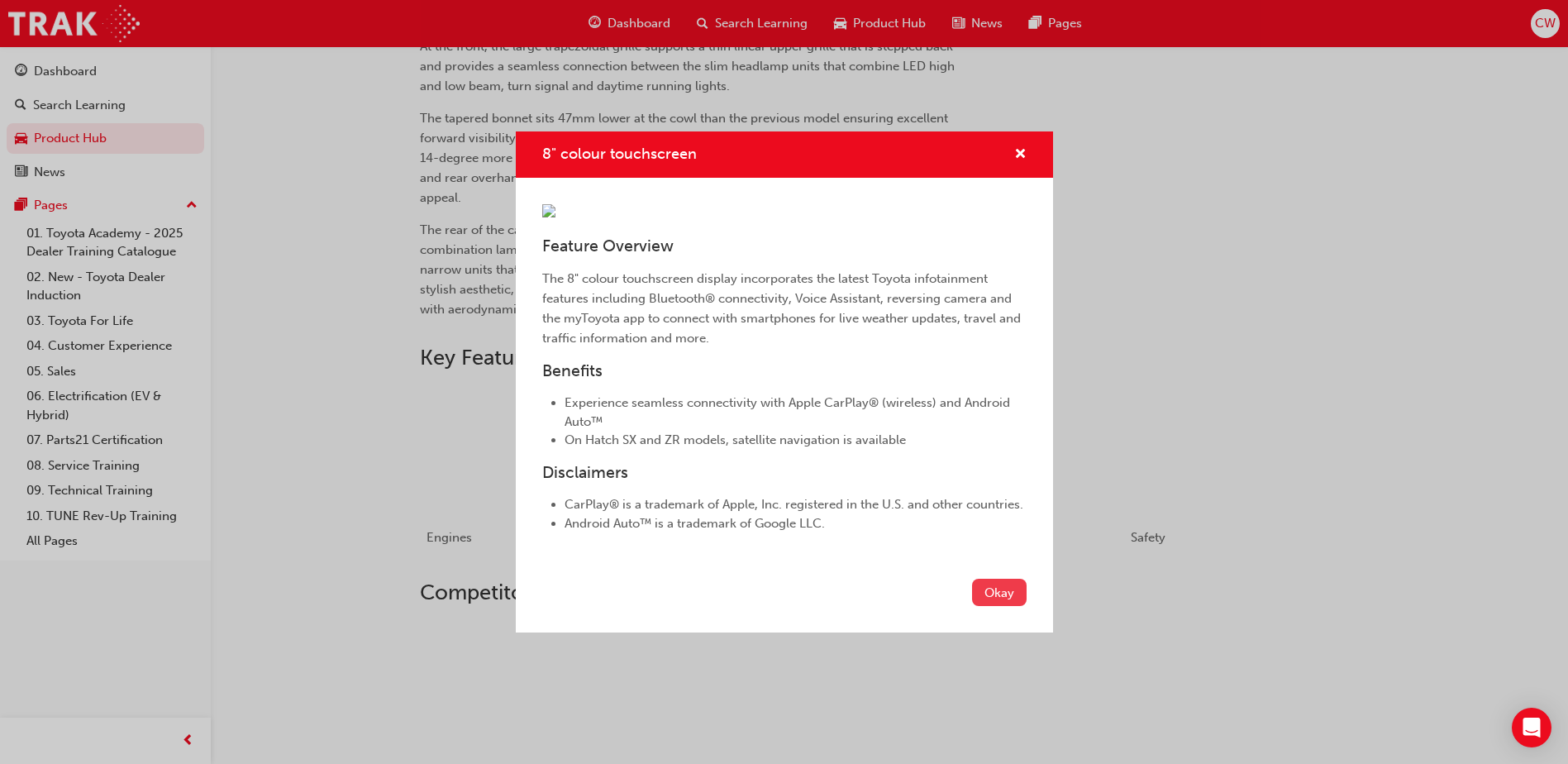
click at [1003, 606] on button "Okay" at bounding box center [999, 592] width 54 height 27
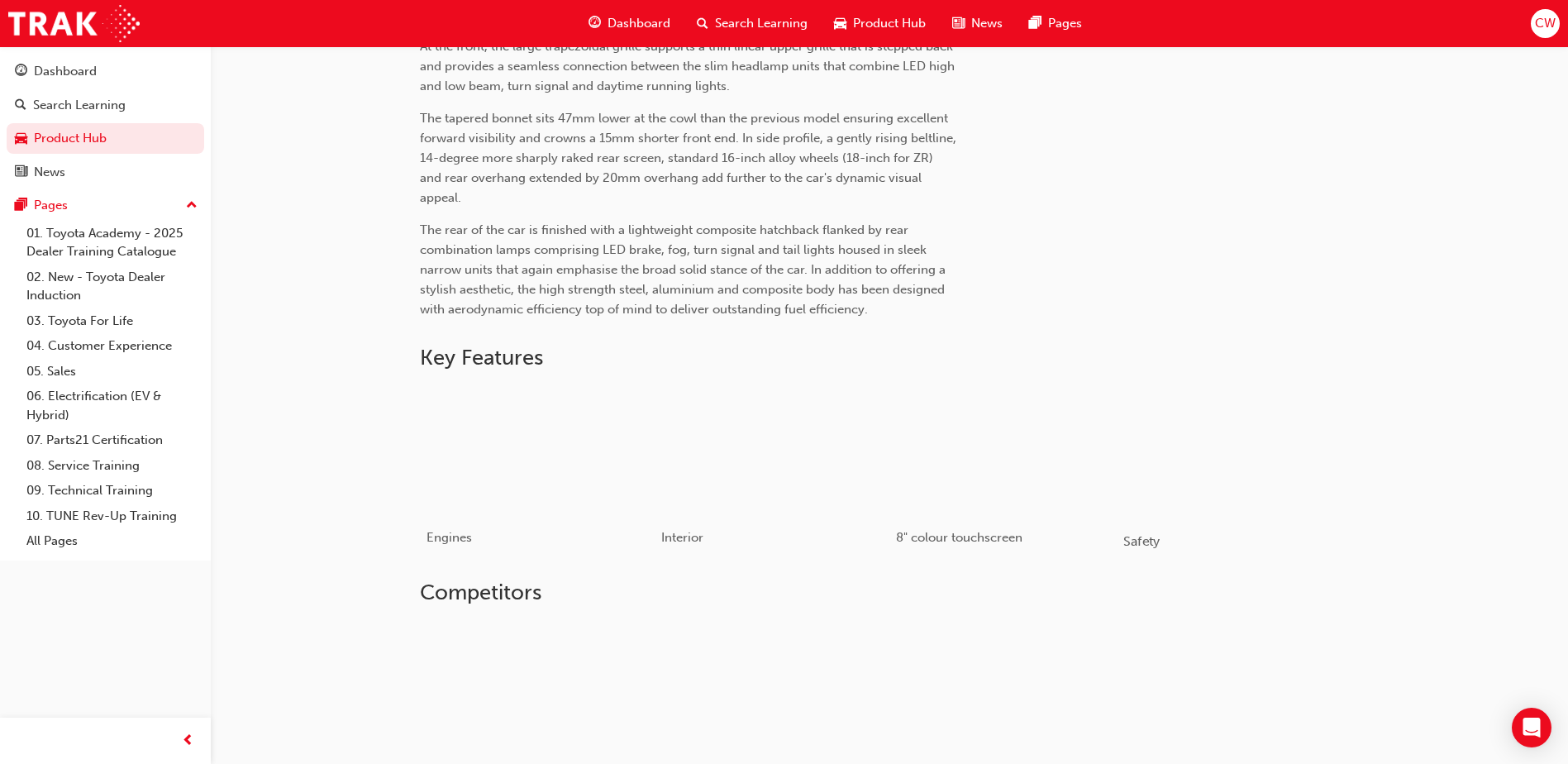
click at [1213, 447] on div "button" at bounding box center [1240, 451] width 236 height 132
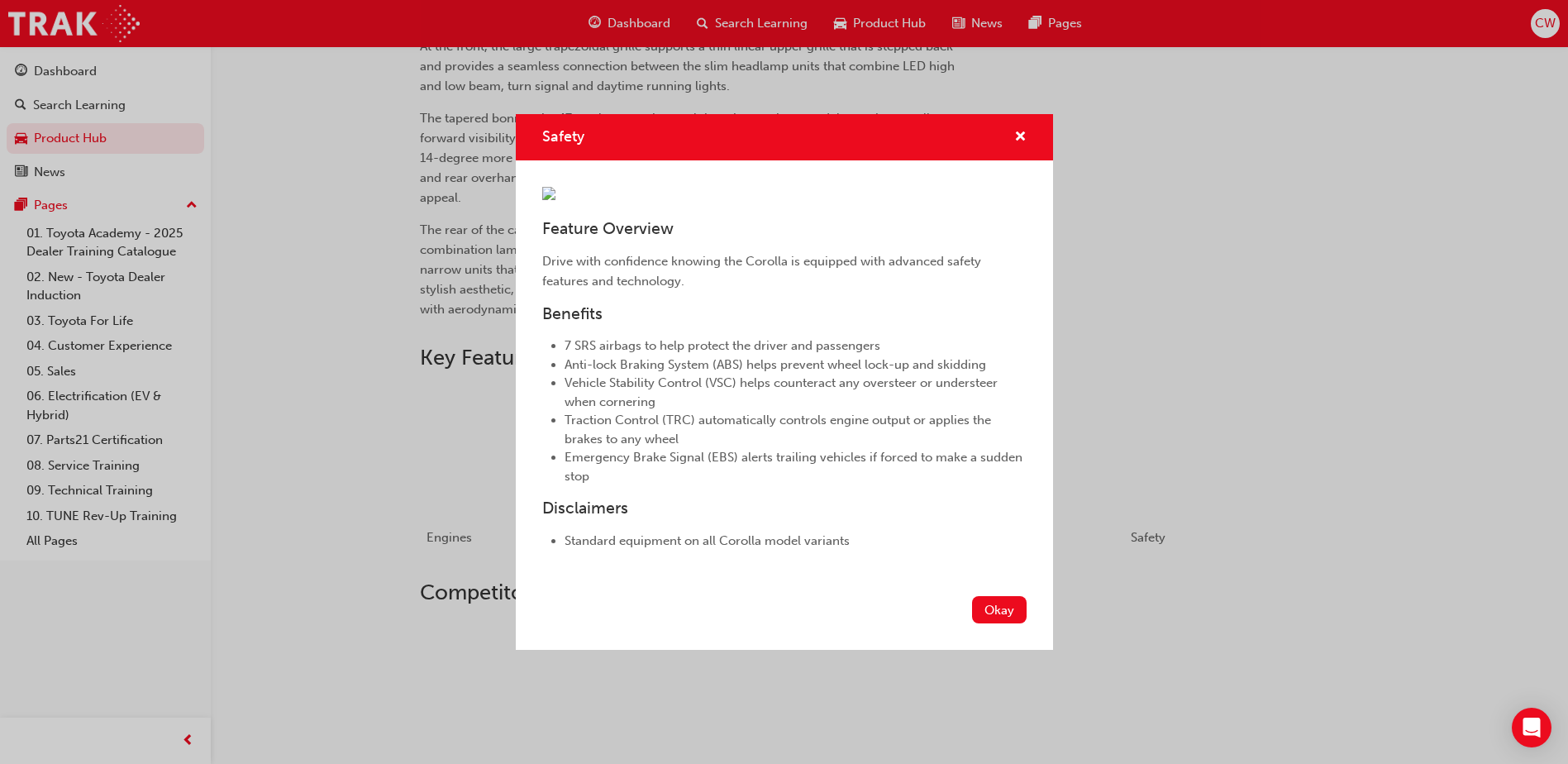
scroll to position [49, 0]
click at [972, 623] on button "Okay" at bounding box center [999, 610] width 54 height 27
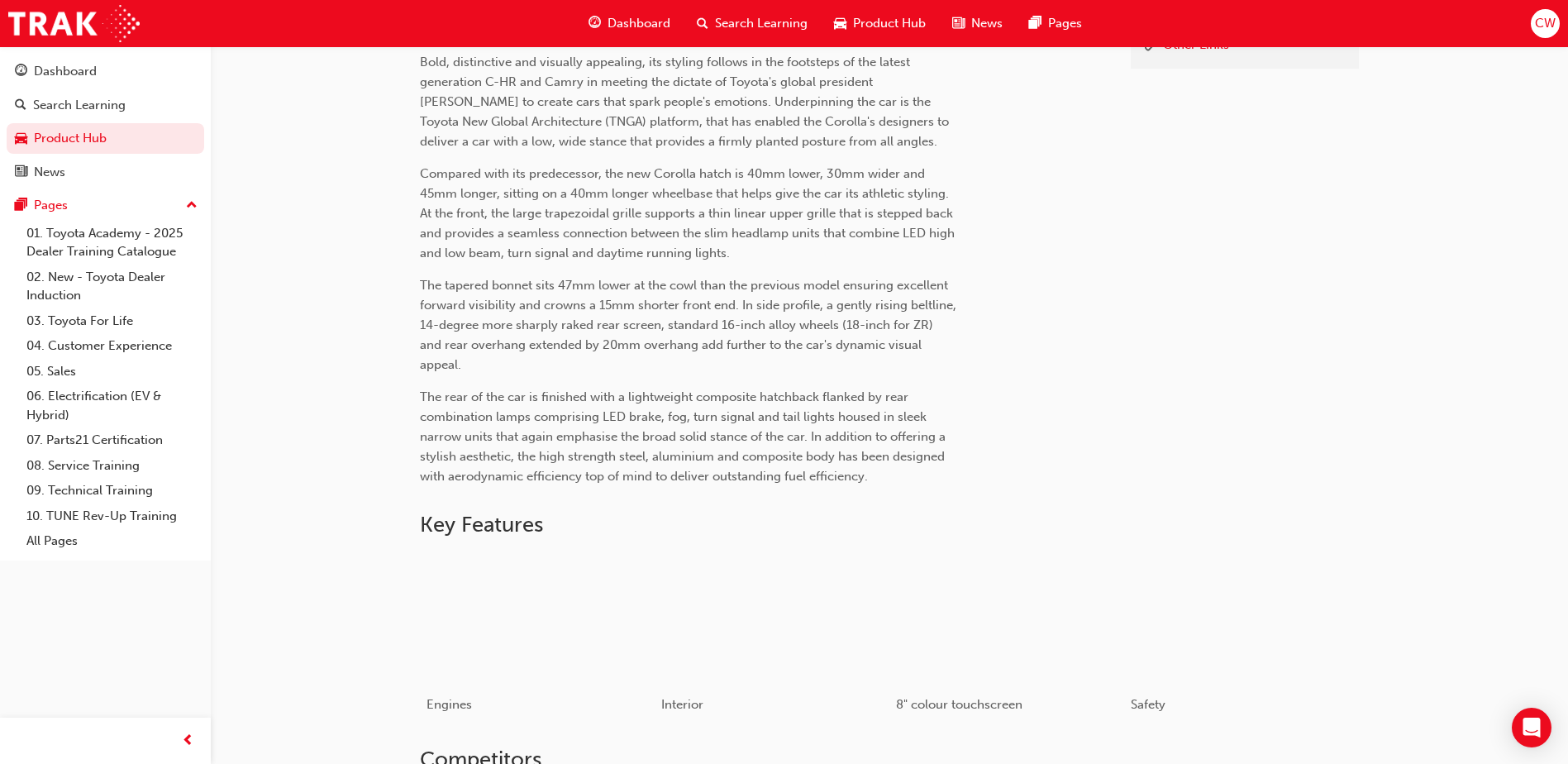
scroll to position [331, 0]
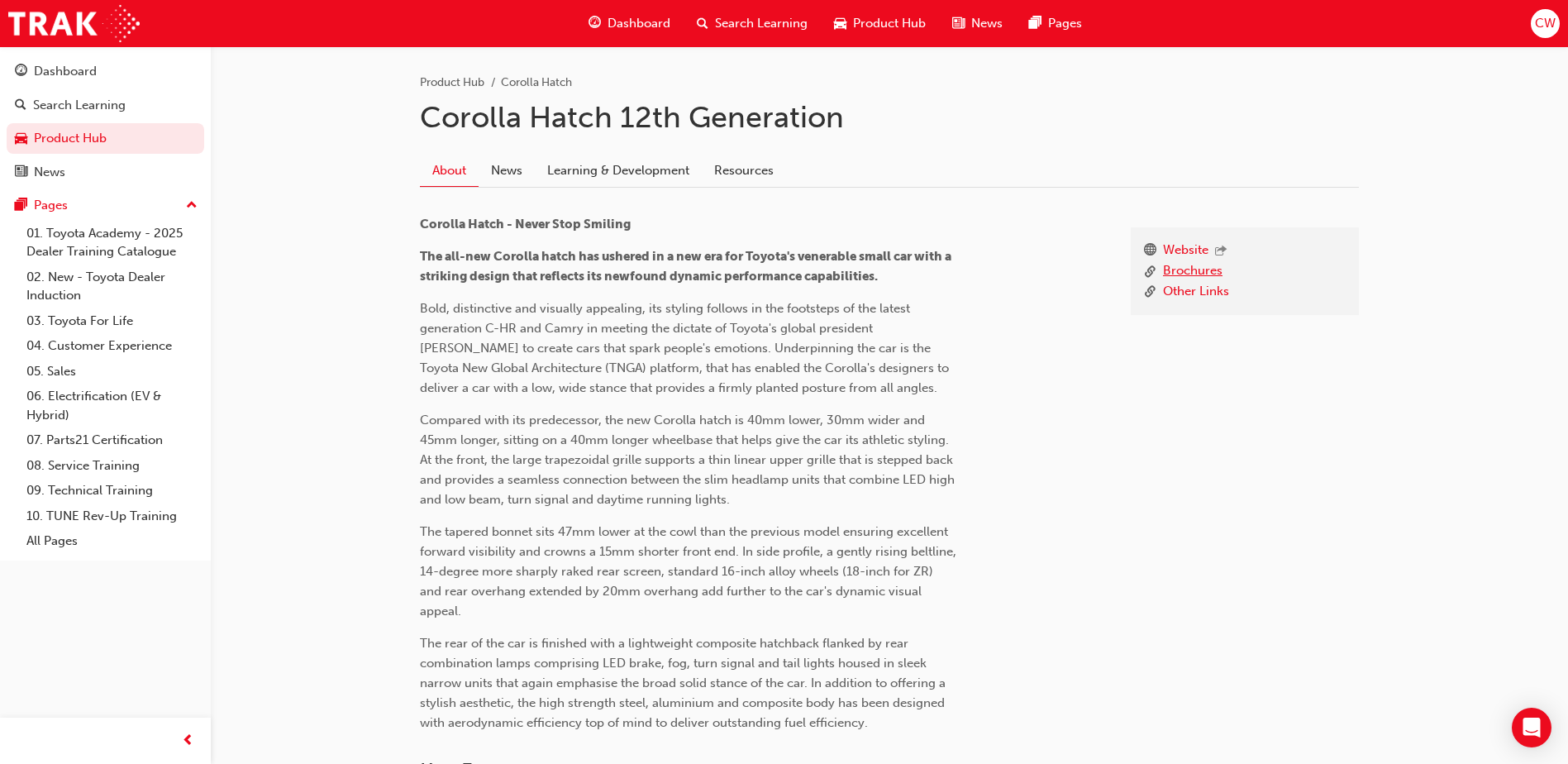
click at [1197, 269] on link "Brochures" at bounding box center [1192, 271] width 59 height 20
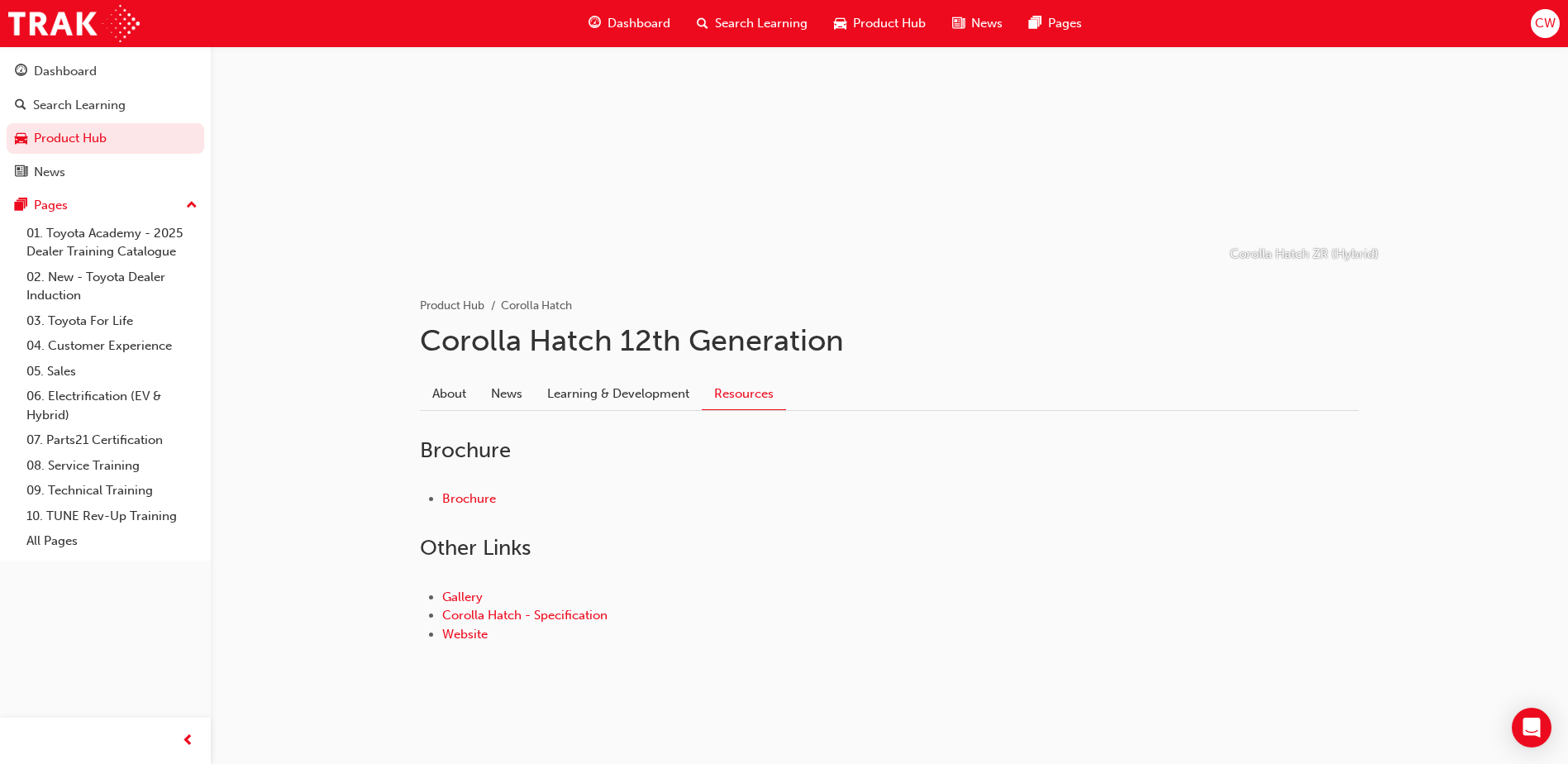
scroll to position [108, 0]
click at [475, 503] on link "Brochure" at bounding box center [469, 498] width 53 height 15
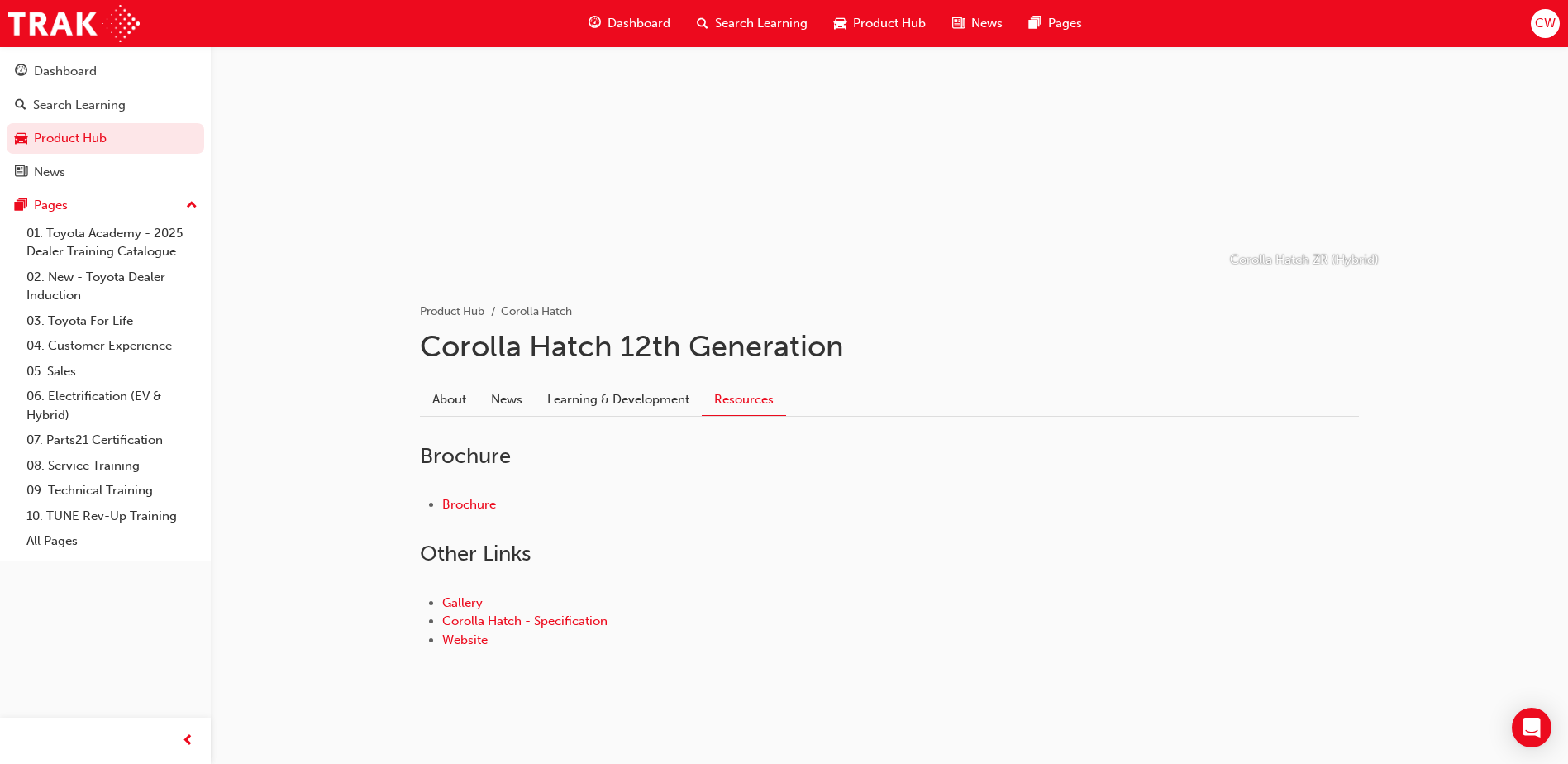
scroll to position [108, 0]
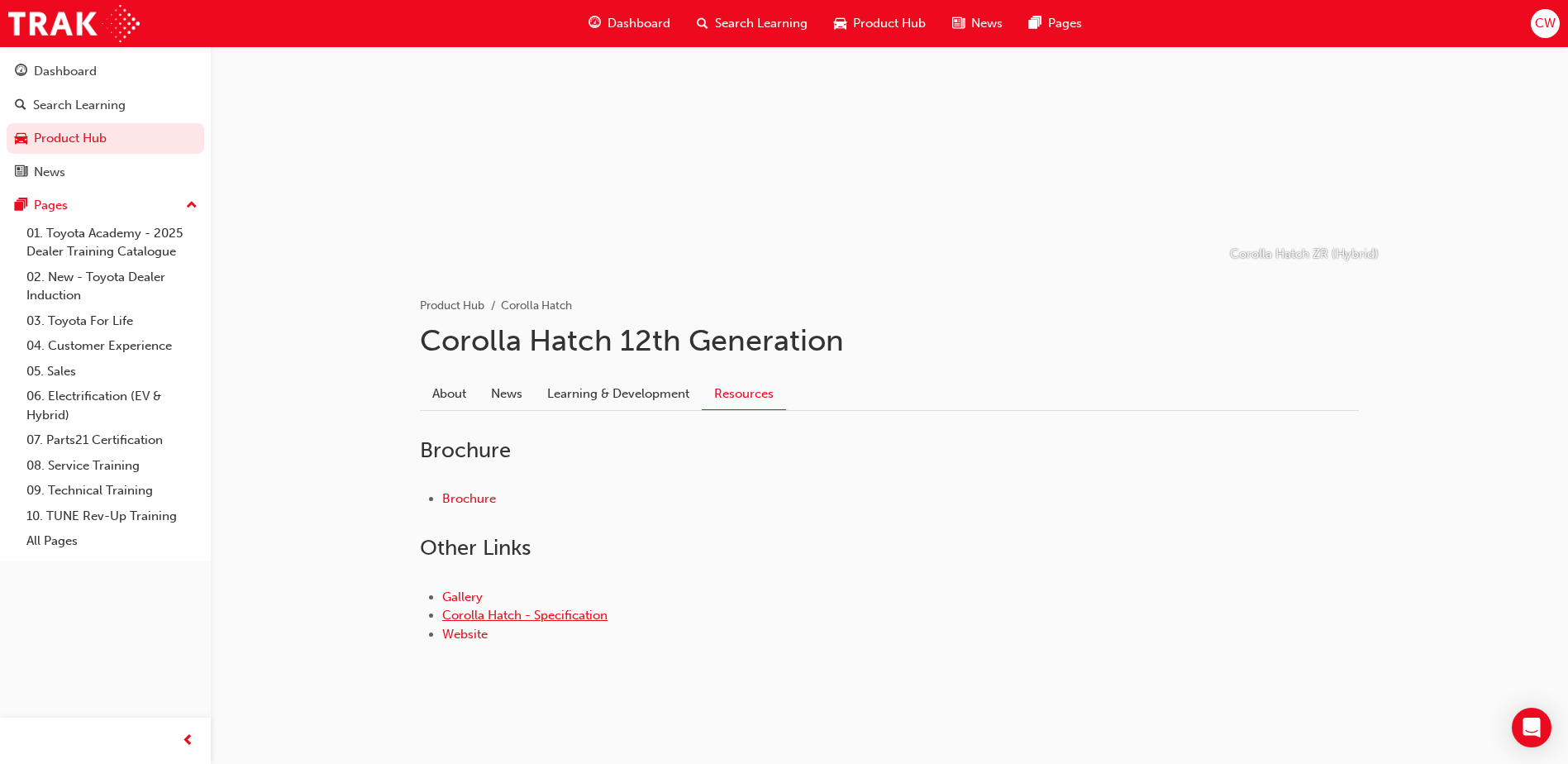
click at [491, 616] on link "Corolla Hatch - Specification" at bounding box center [525, 615] width 165 height 15
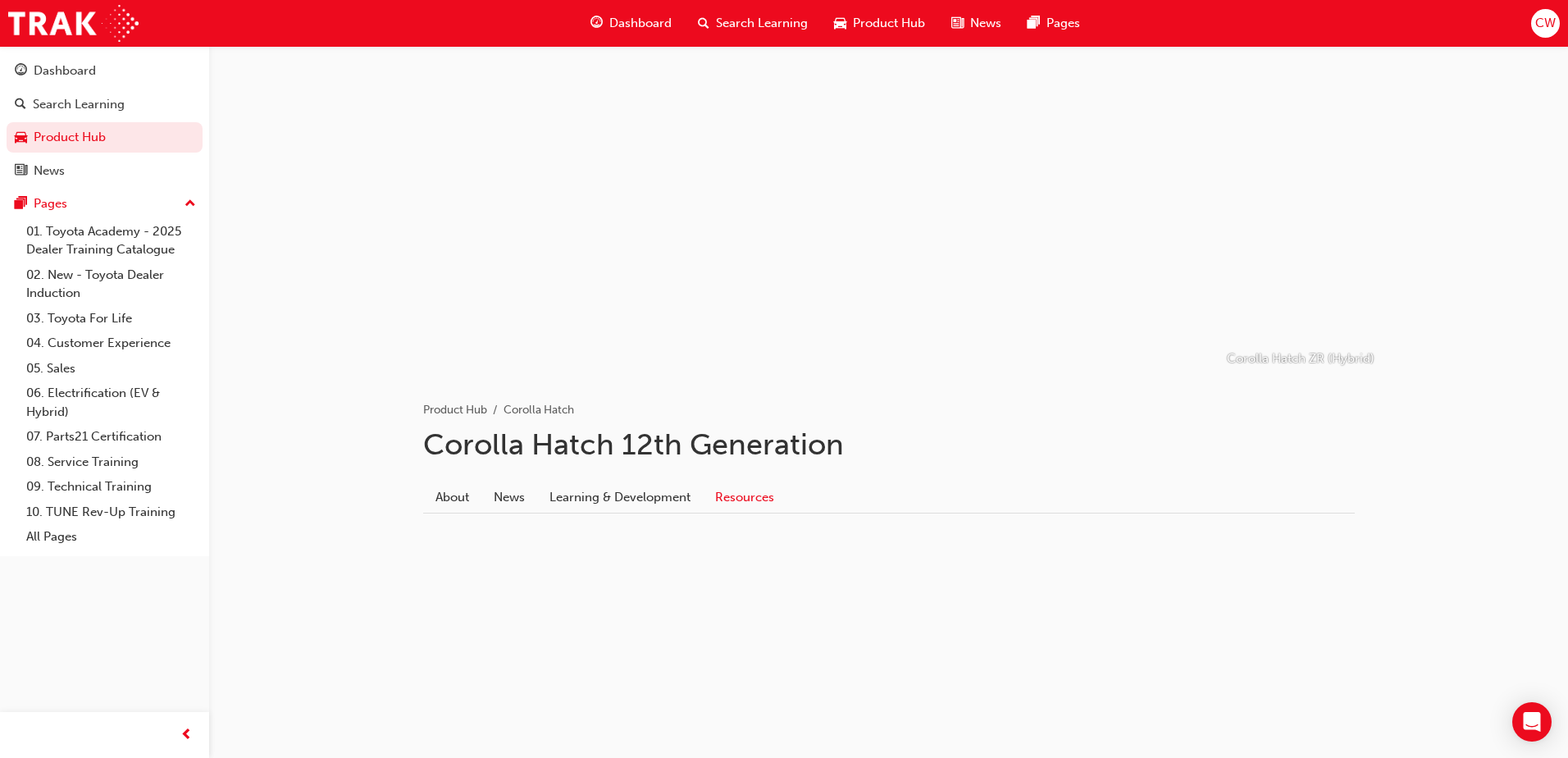
click at [740, 497] on link "Resources" at bounding box center [745, 497] width 84 height 31
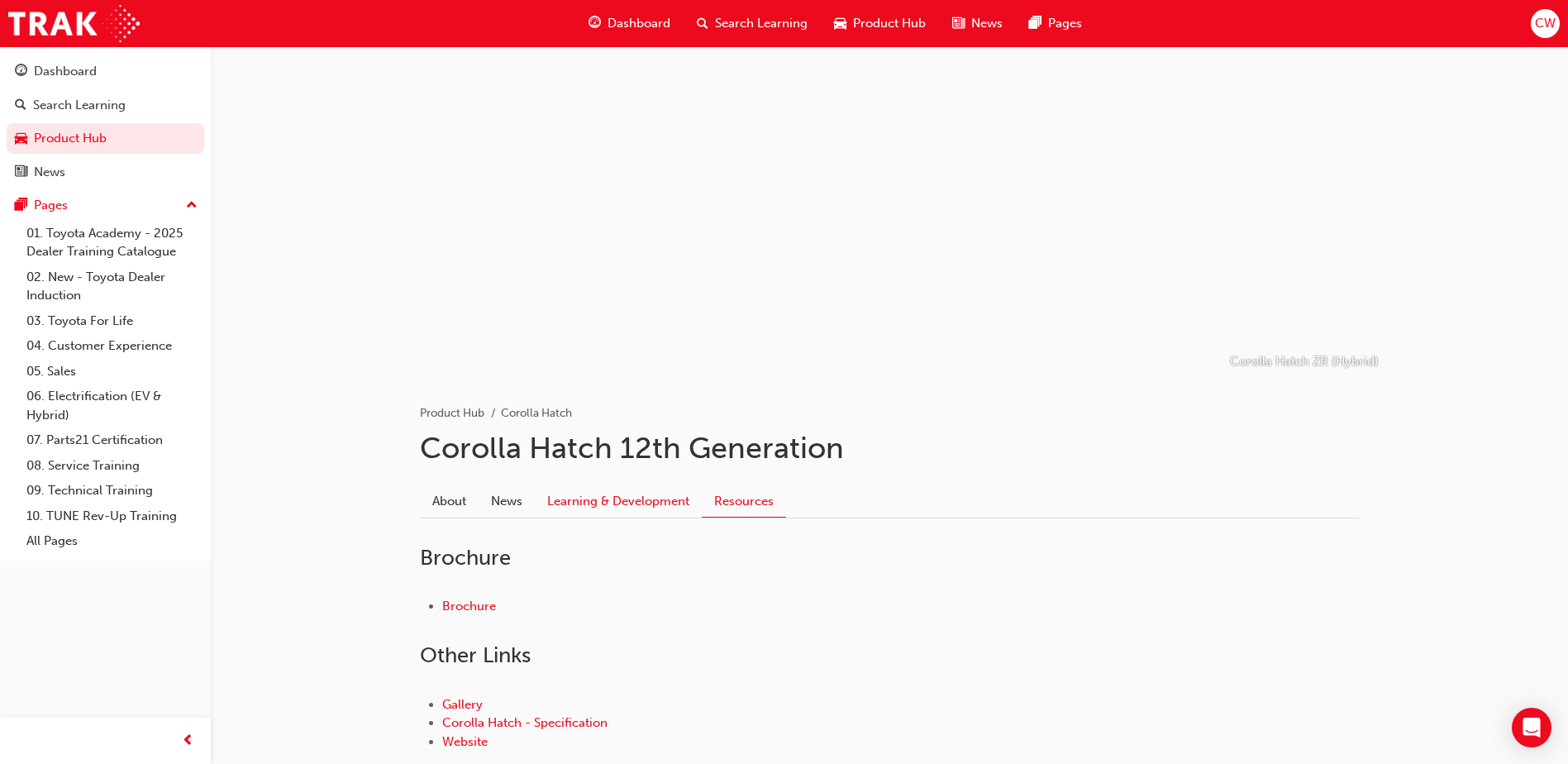
click at [649, 502] on link "Learning & Development" at bounding box center [618, 501] width 167 height 31
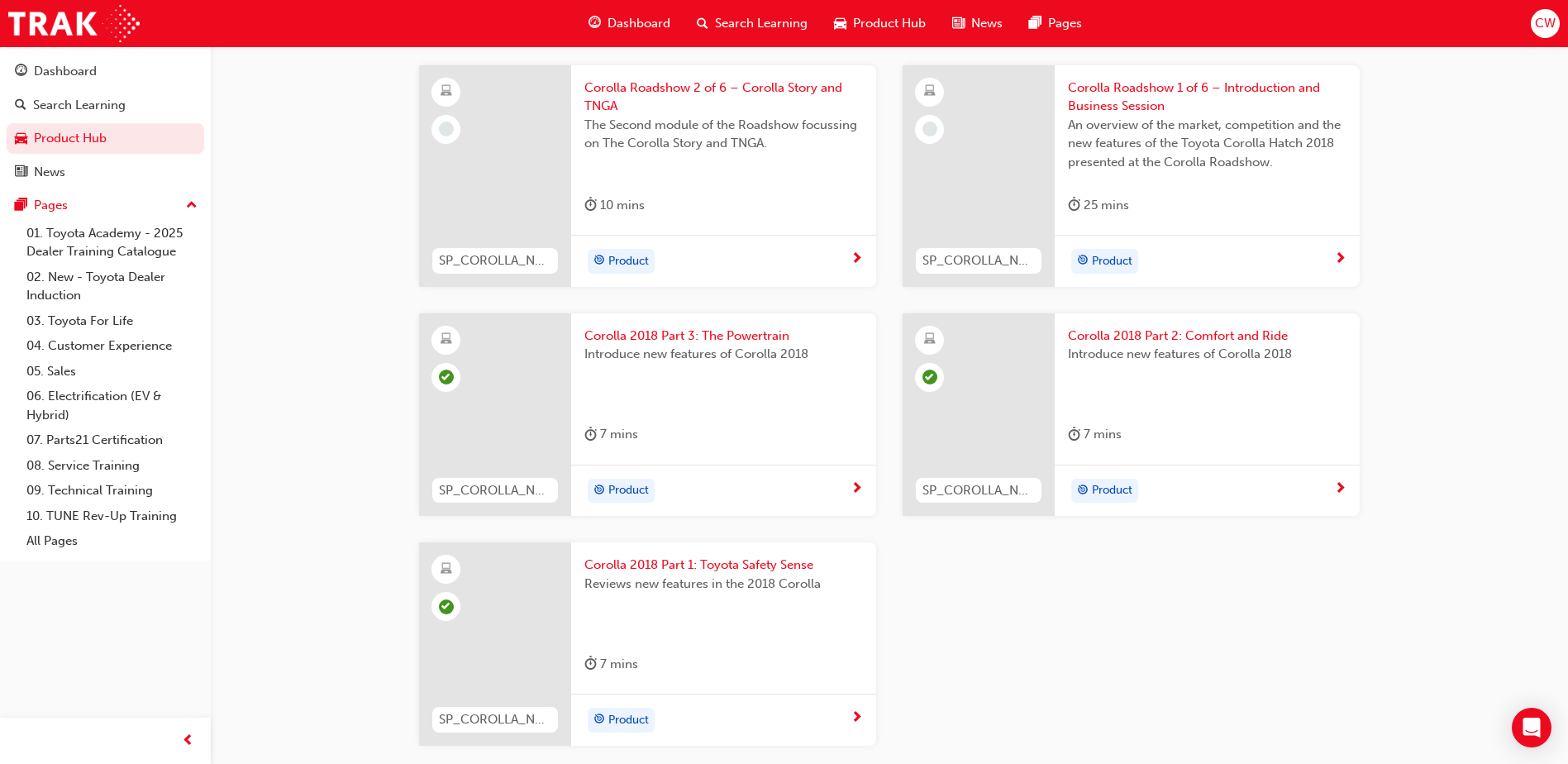
scroll to position [992, 0]
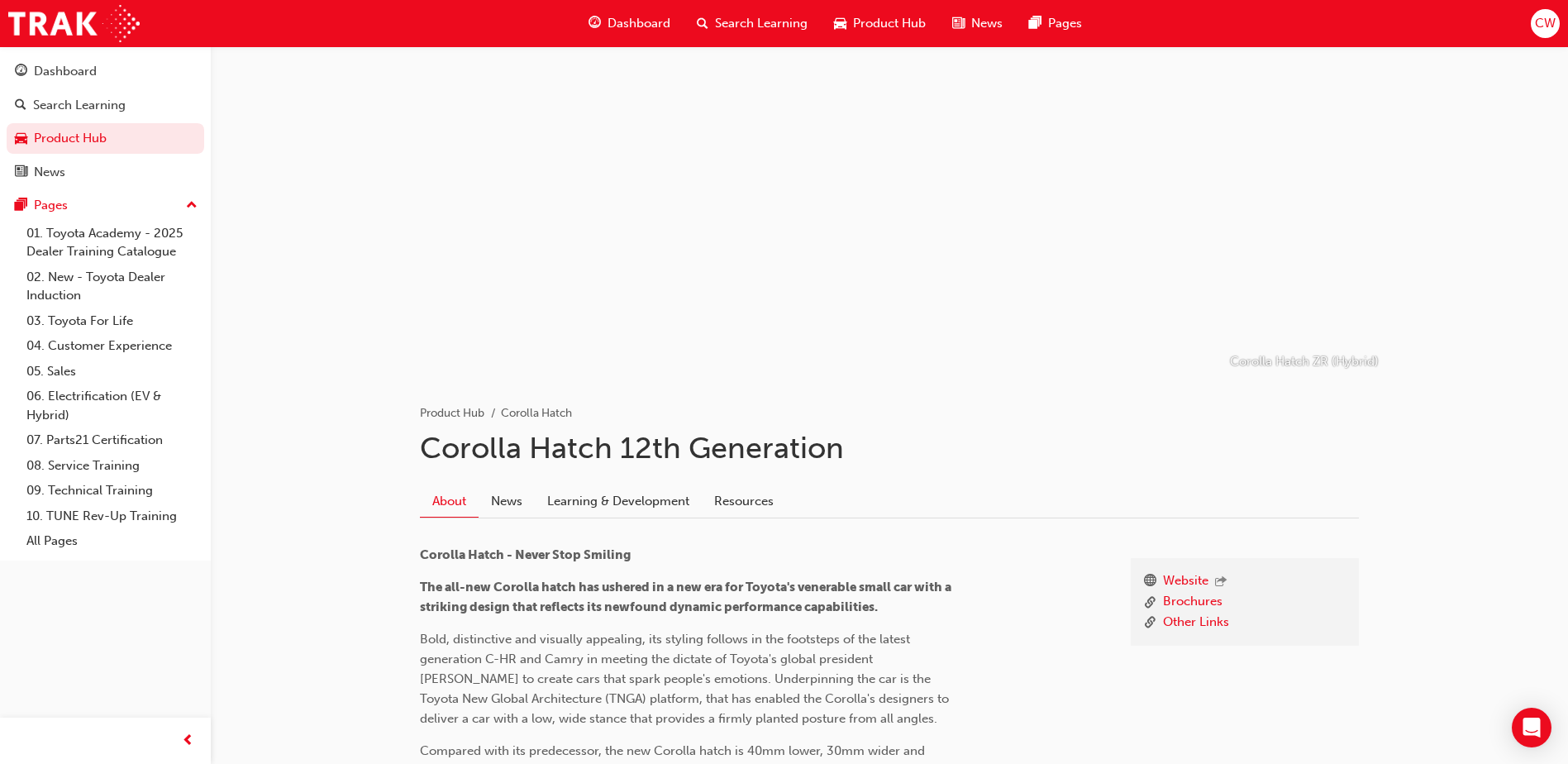
scroll to position [331, 0]
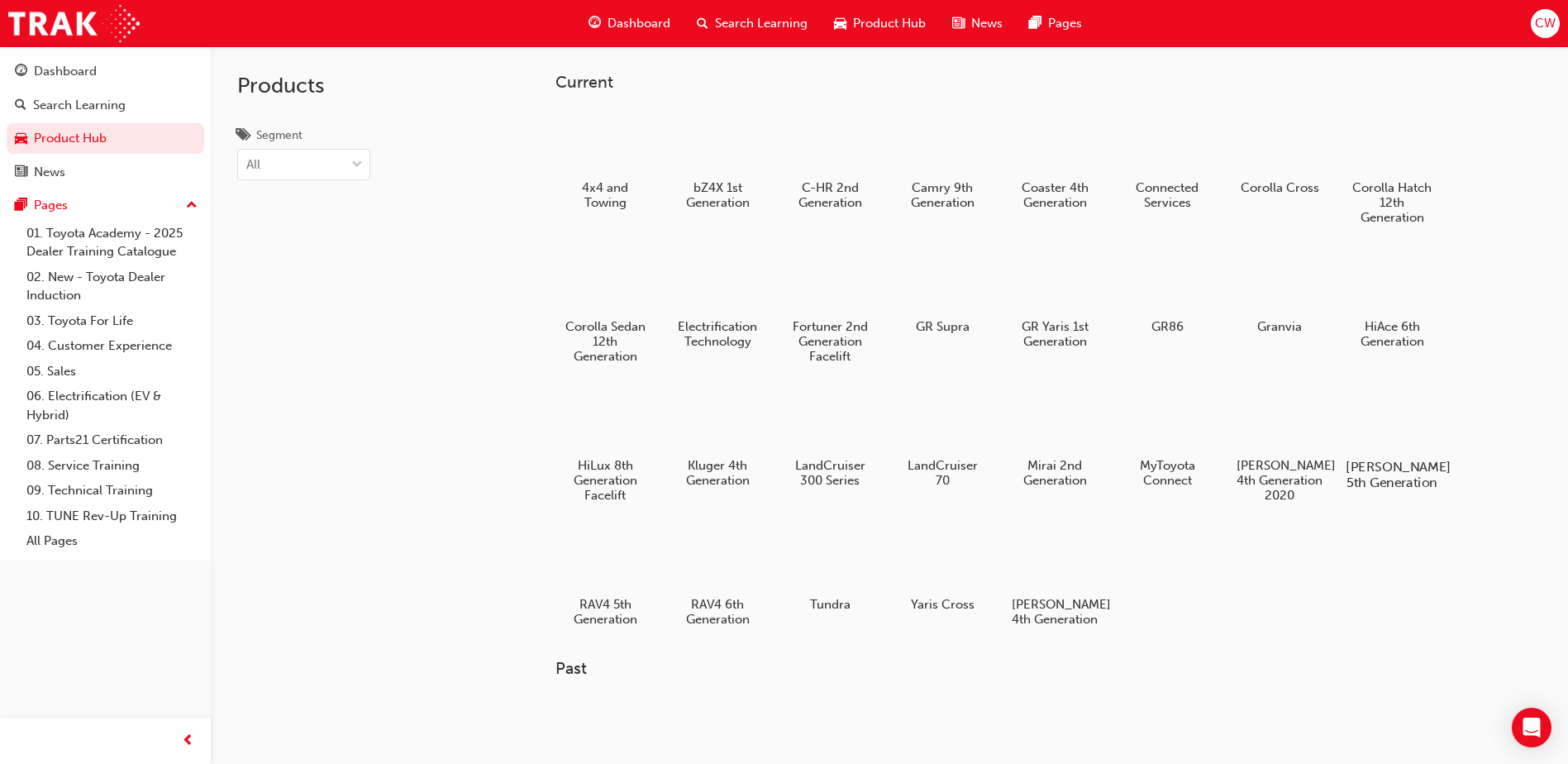
click at [1399, 417] on div at bounding box center [1391, 419] width 92 height 66
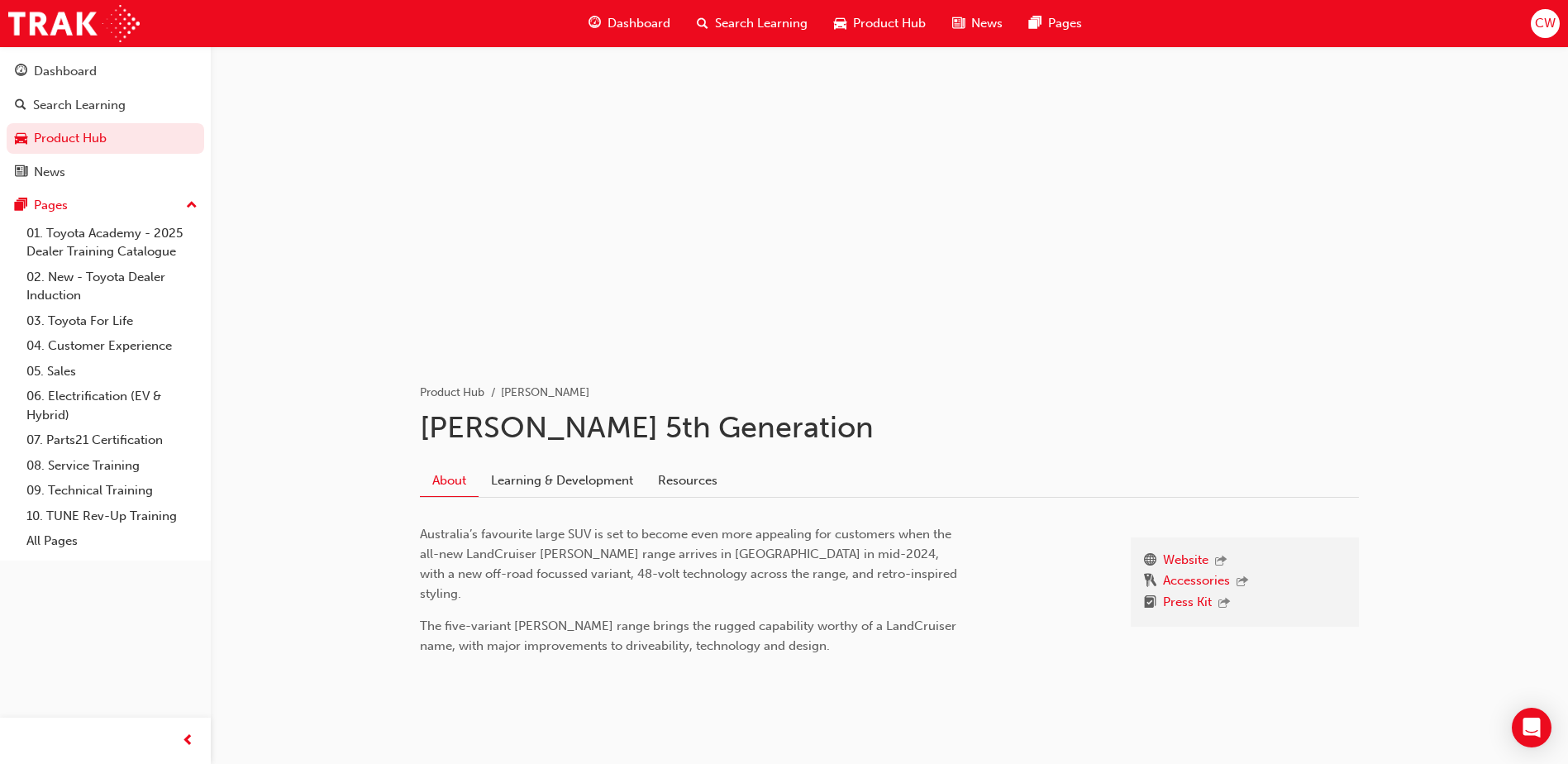
scroll to position [31, 0]
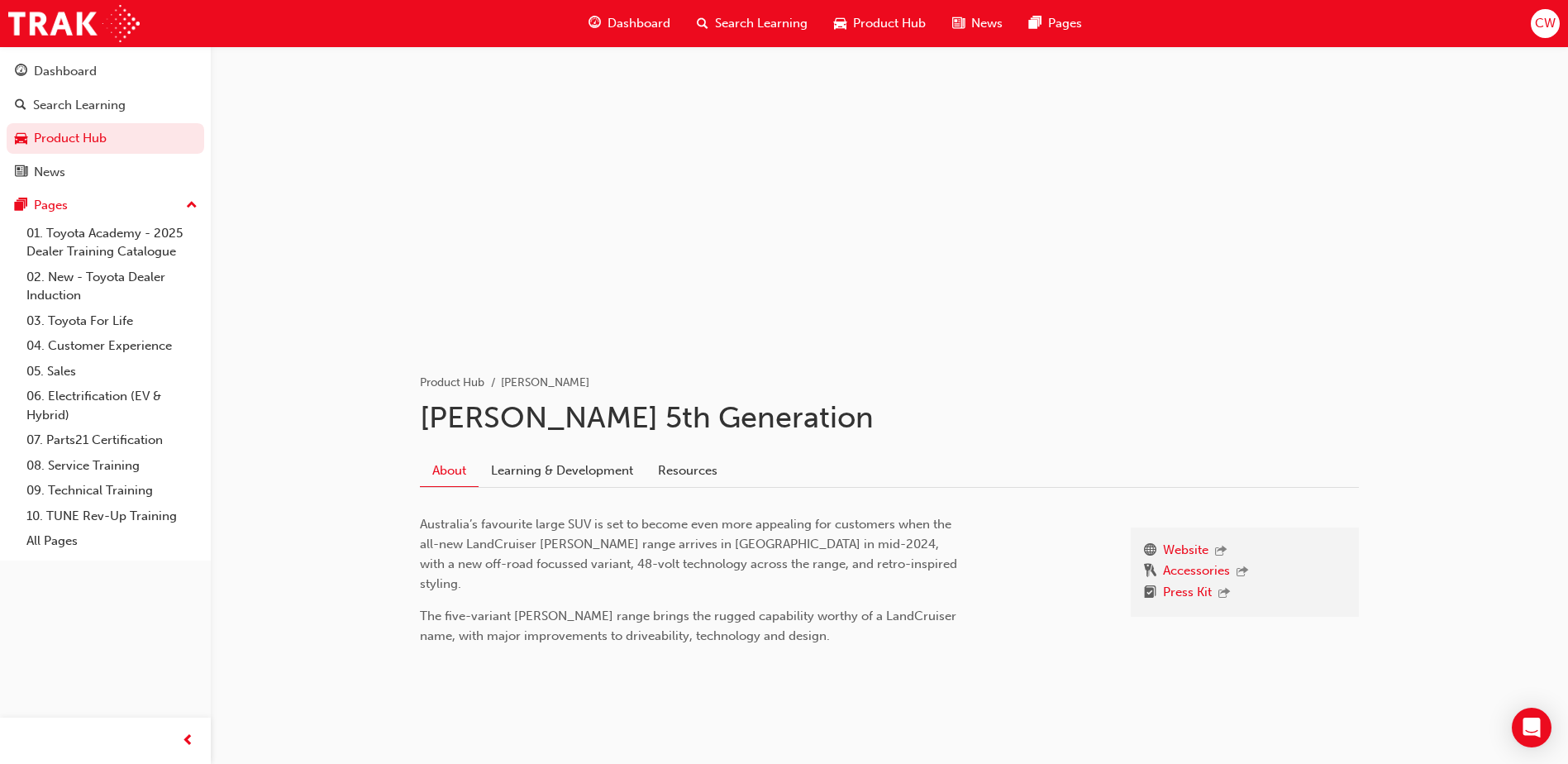
click at [447, 474] on link "About" at bounding box center [449, 470] width 58 height 32
click at [448, 470] on link "About" at bounding box center [449, 470] width 58 height 32
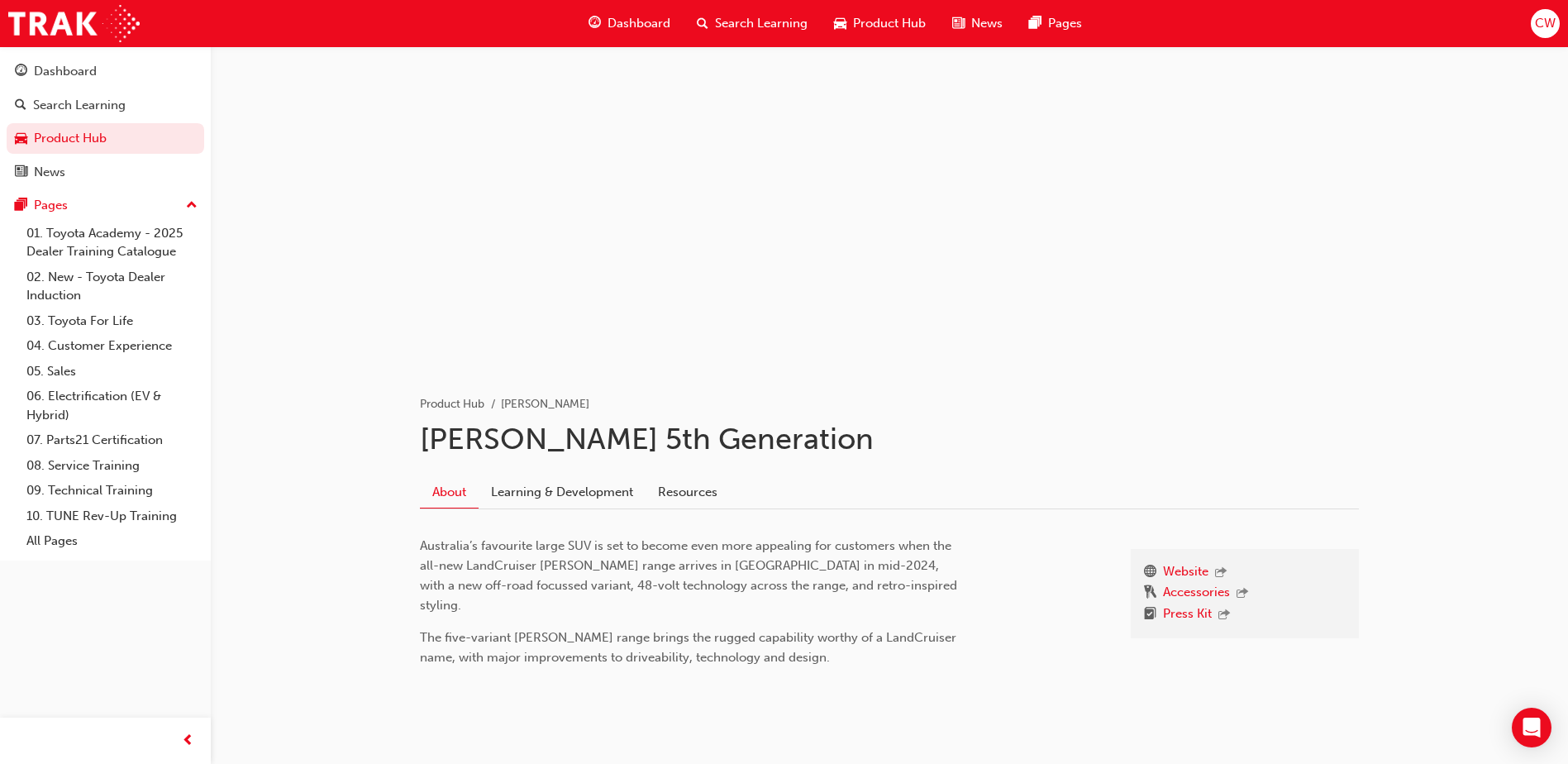
scroll to position [0, 0]
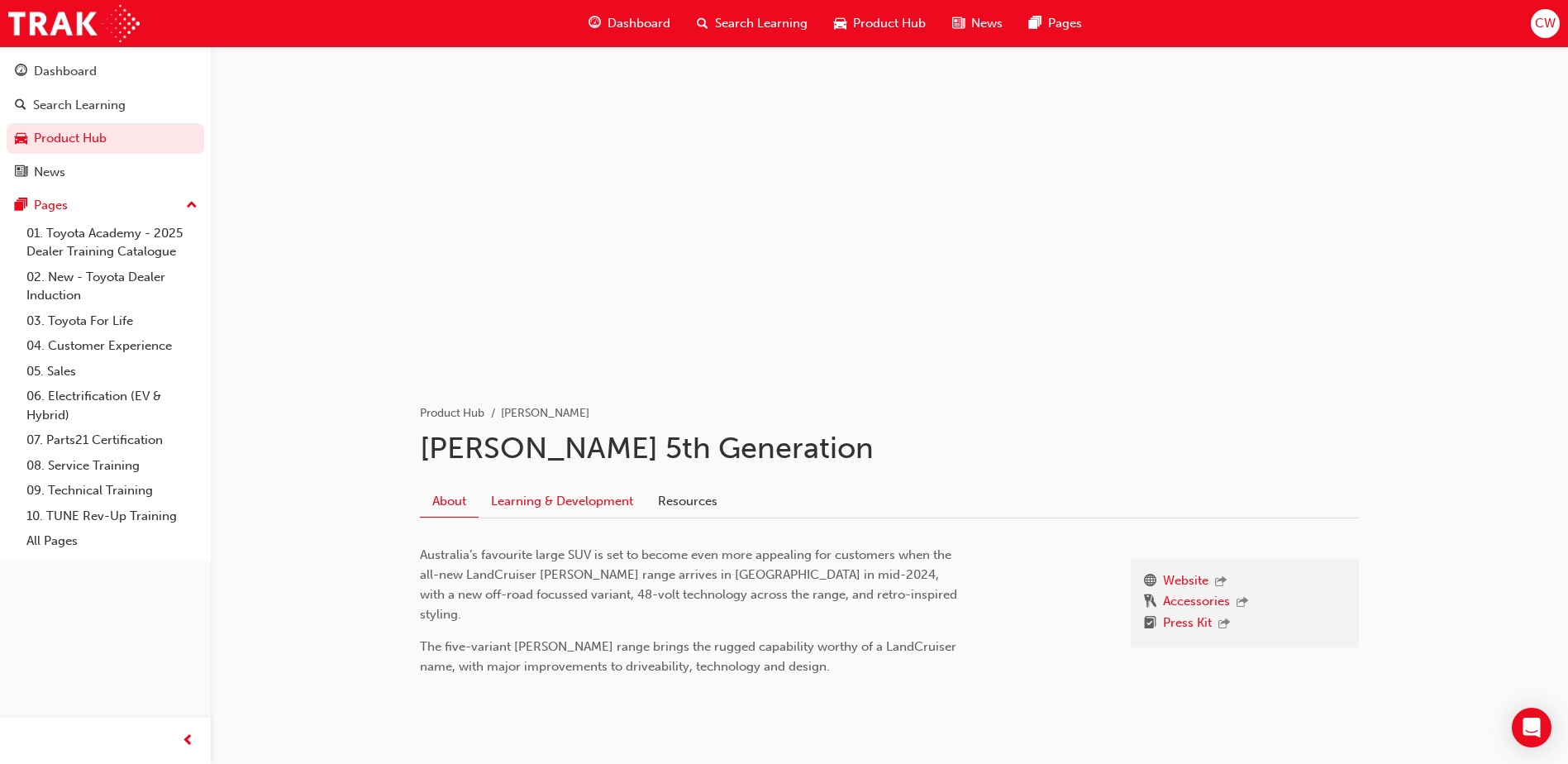
click at [539, 500] on link "Learning & Development" at bounding box center [562, 501] width 167 height 31
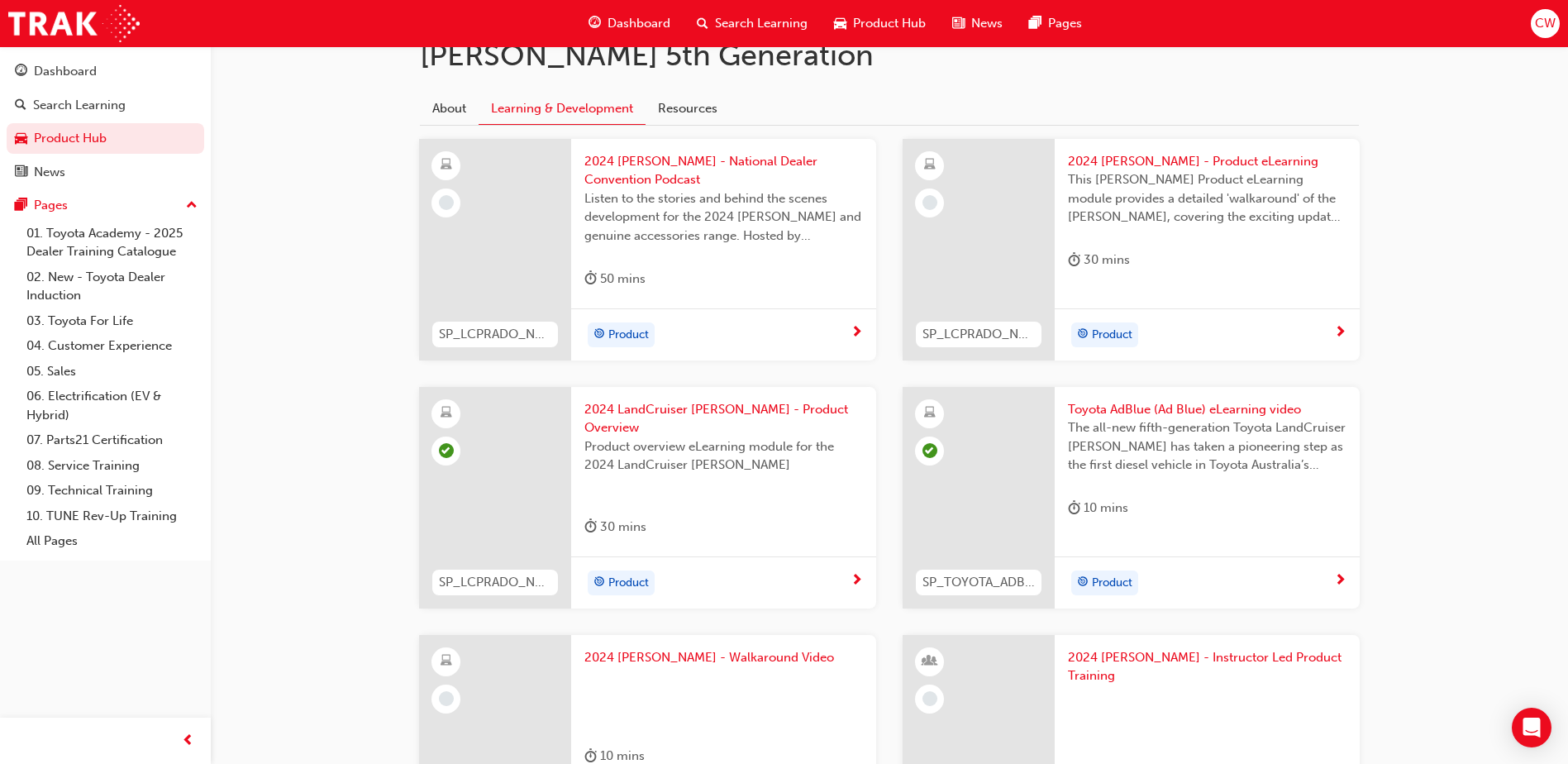
scroll to position [73, 0]
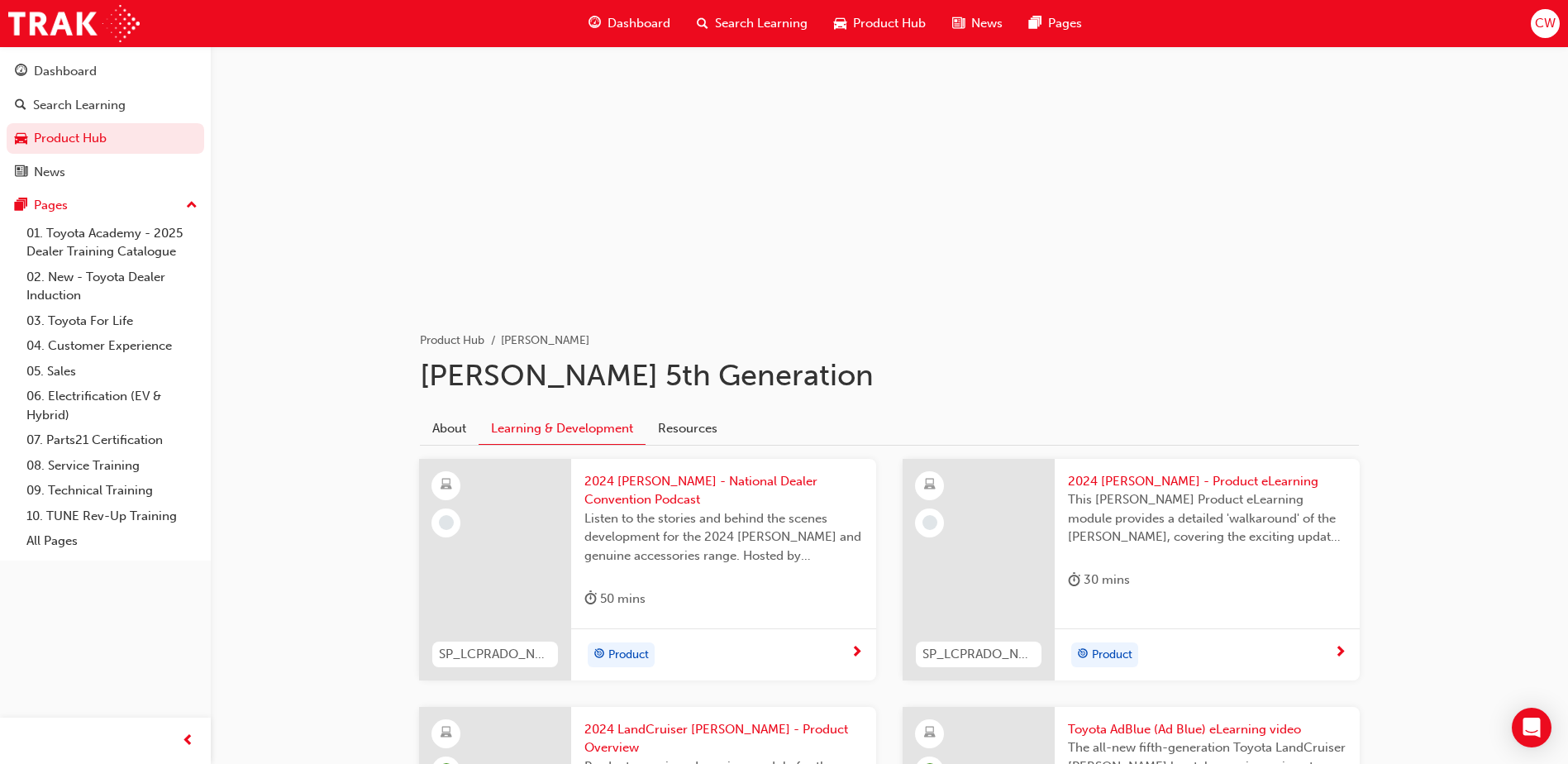
click at [562, 425] on link "Learning & Development" at bounding box center [562, 428] width 167 height 32
click at [625, 654] on span "Product" at bounding box center [629, 655] width 41 height 19
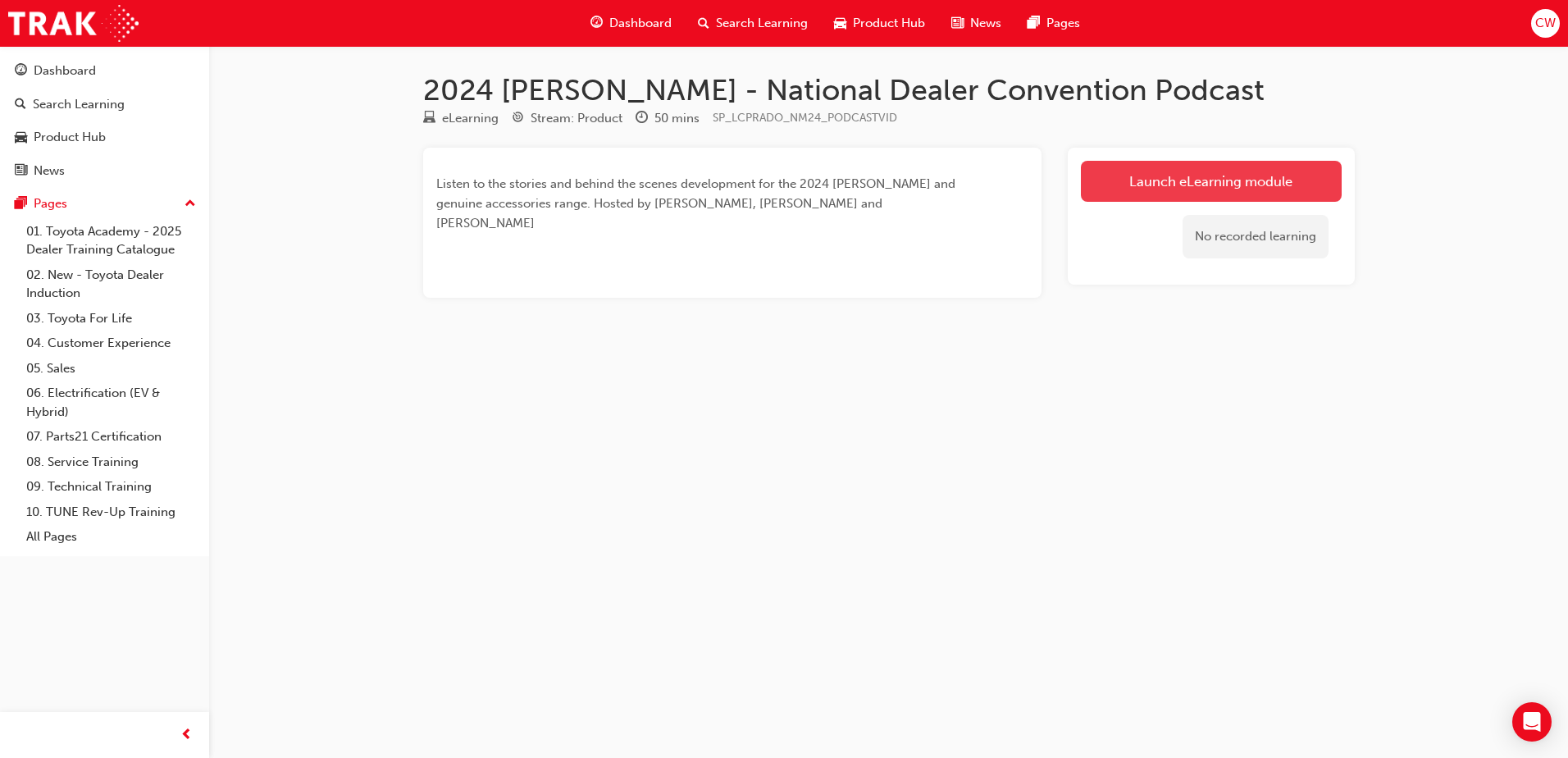
click at [1160, 184] on link "Launch eLearning module" at bounding box center [1212, 181] width 261 height 41
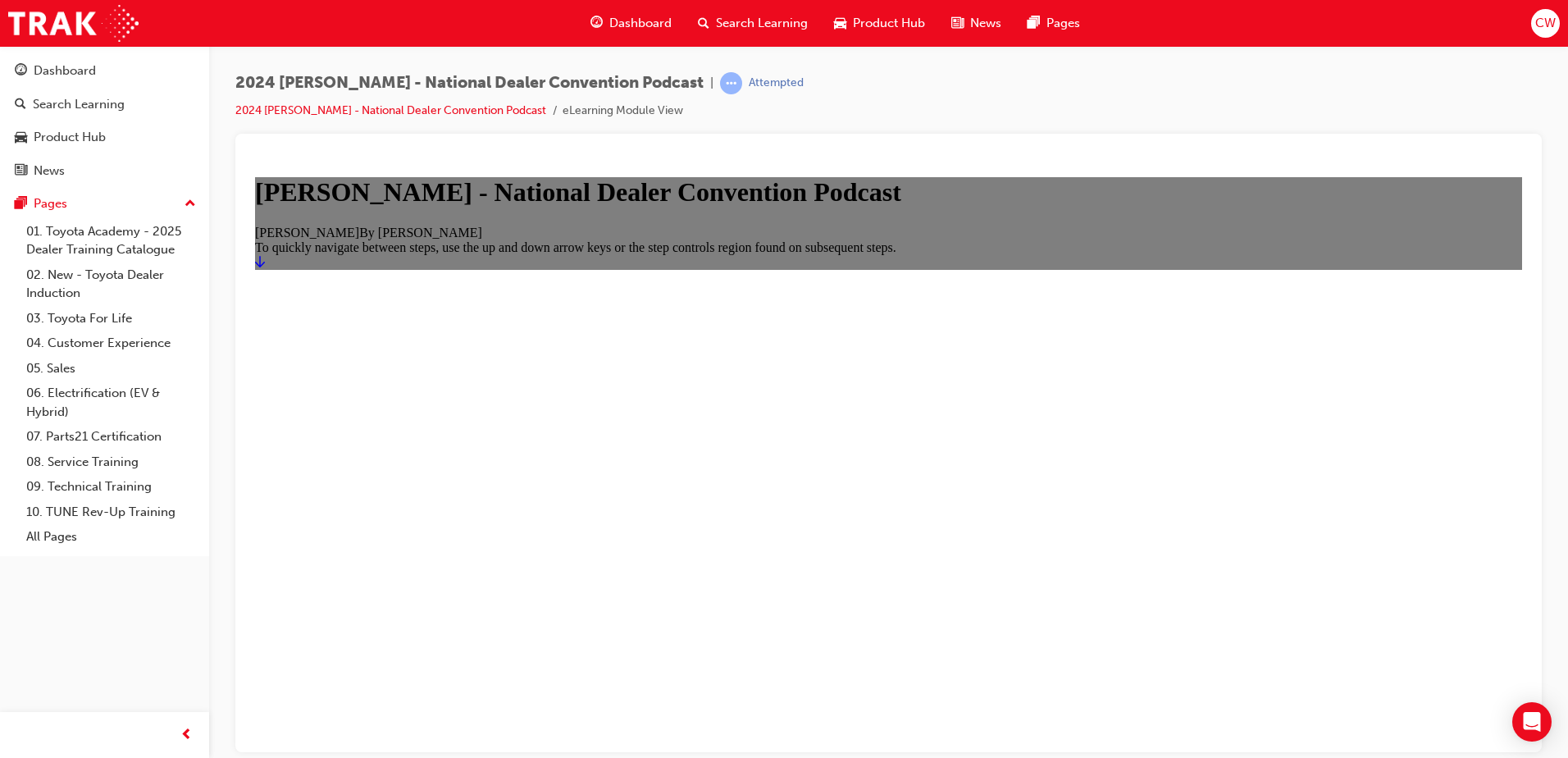
click at [265, 268] on icon "Start" at bounding box center [260, 261] width 10 height 13
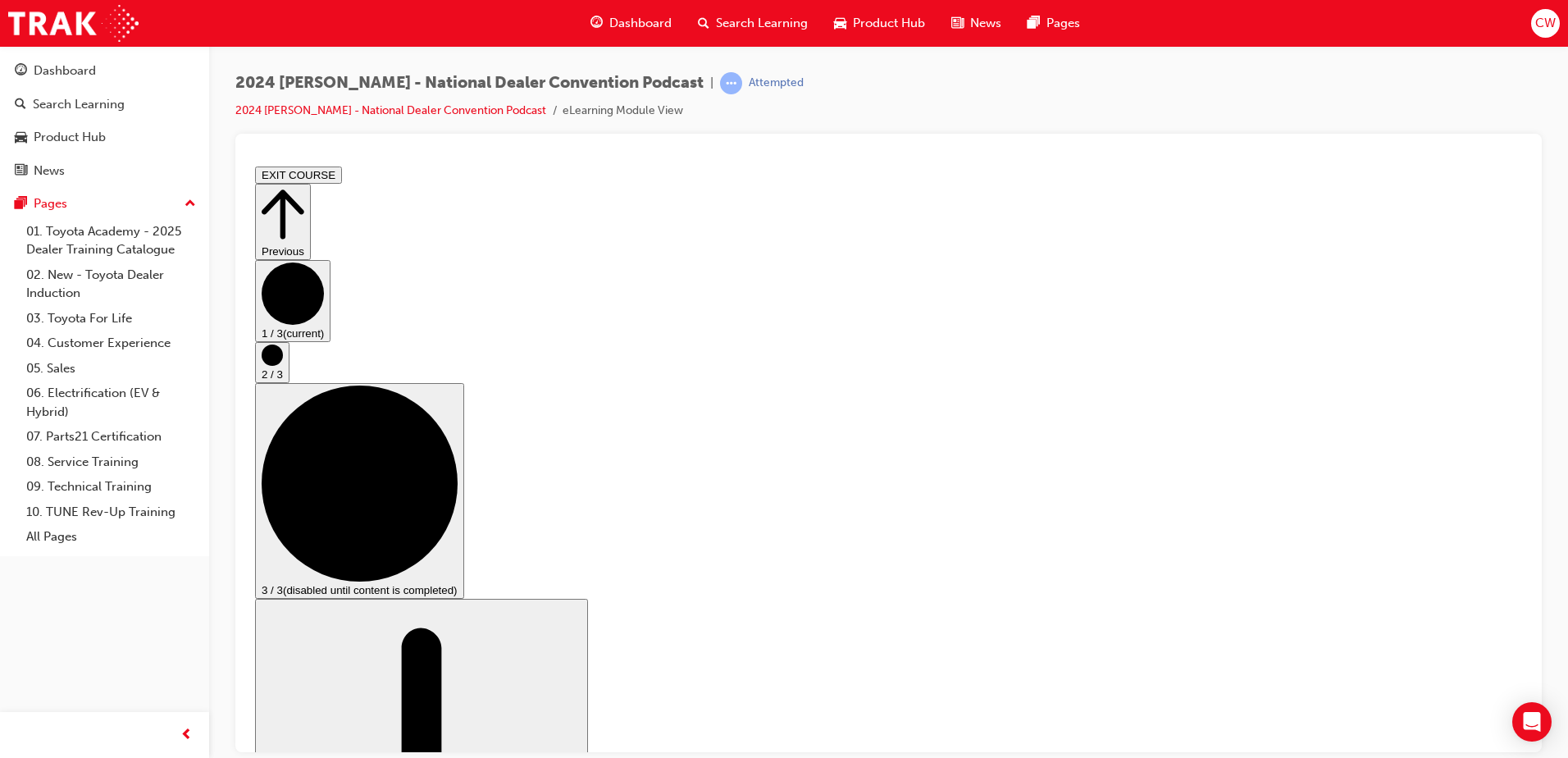
click at [304, 196] on icon "Step controls" at bounding box center [283, 213] width 42 height 57
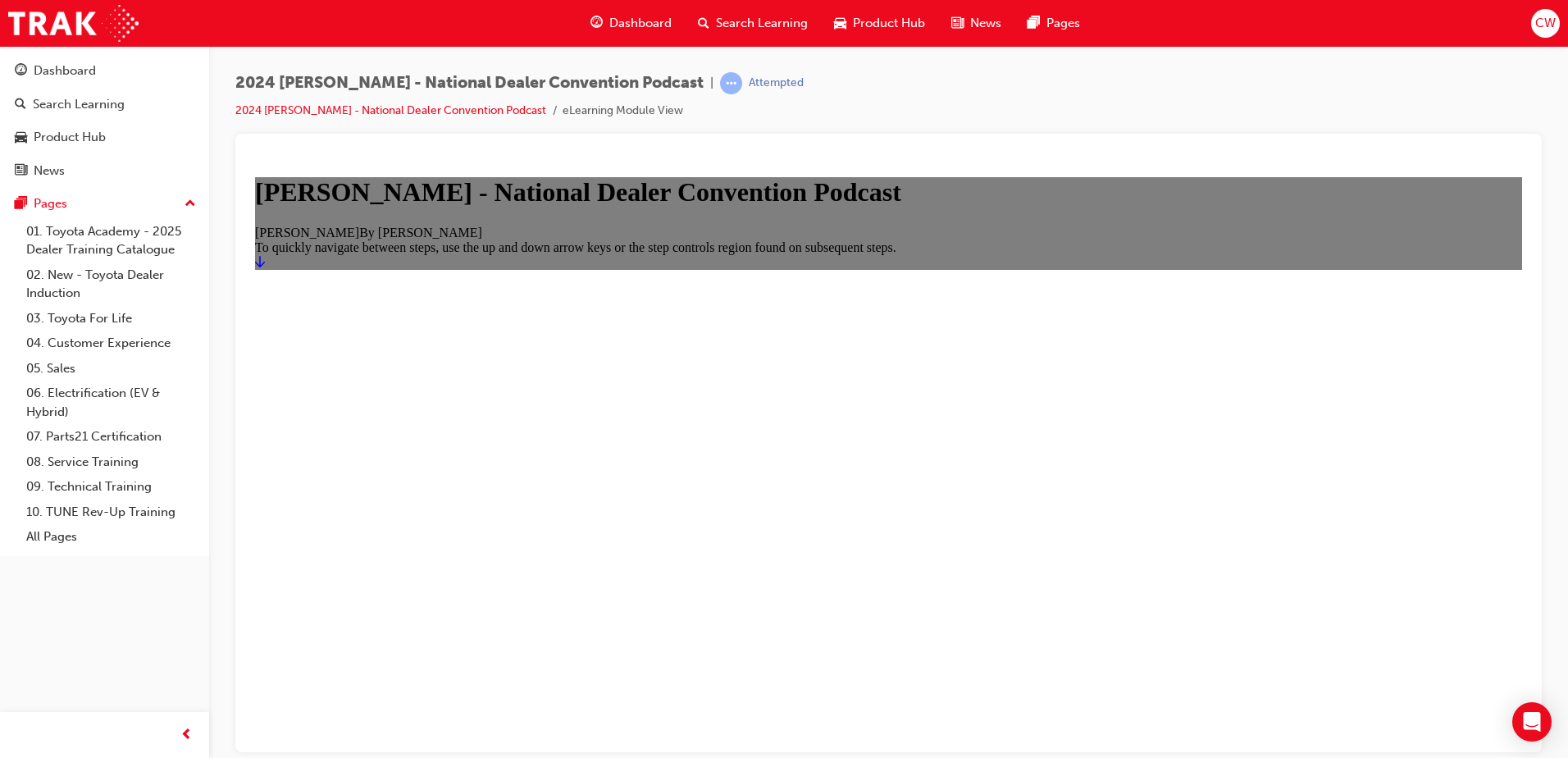
click at [265, 267] on icon "Start" at bounding box center [260, 261] width 10 height 12
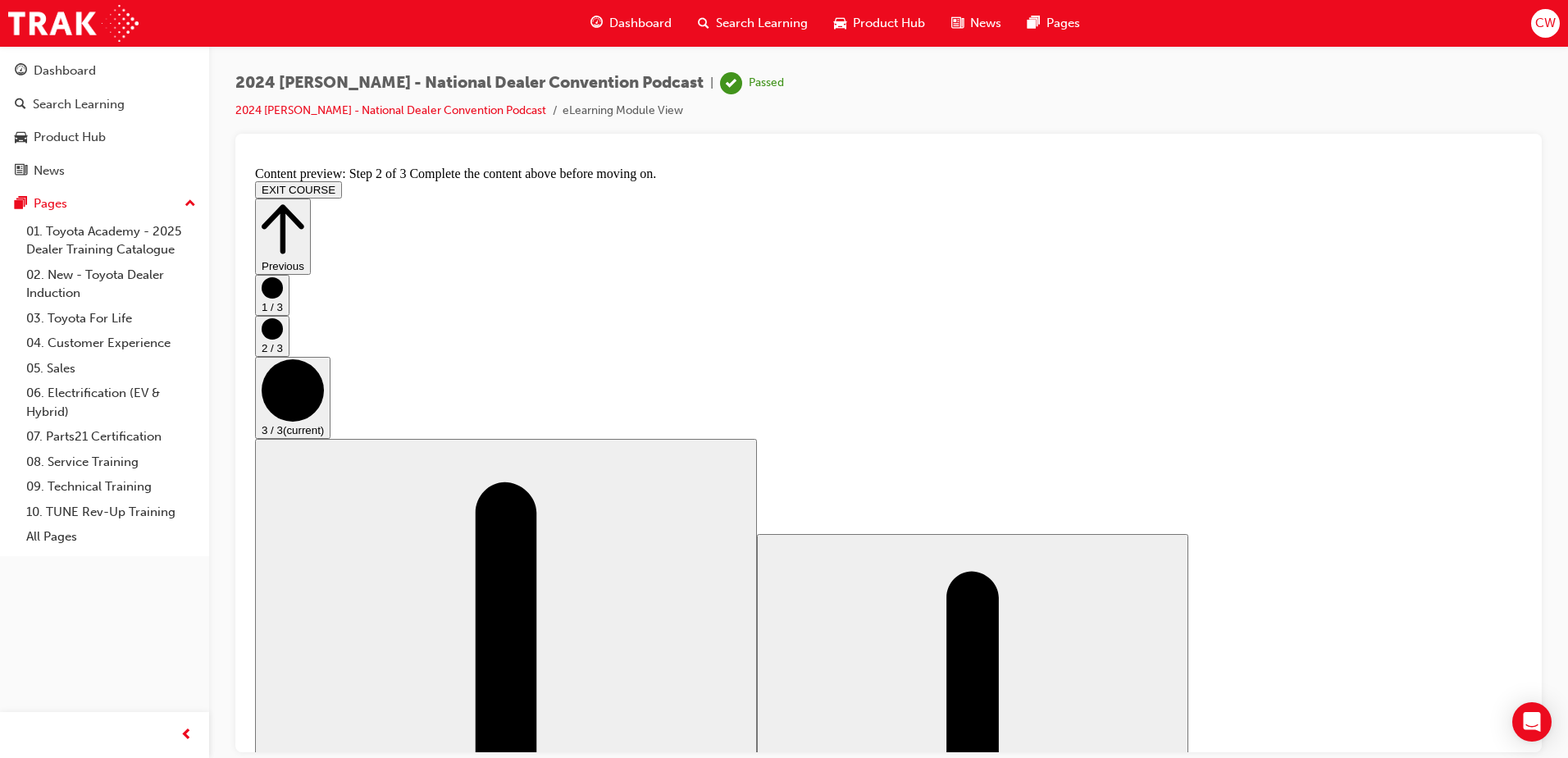
click at [304, 200] on icon "Step controls" at bounding box center [283, 228] width 42 height 57
